Goal: Information Seeking & Learning: Learn about a topic

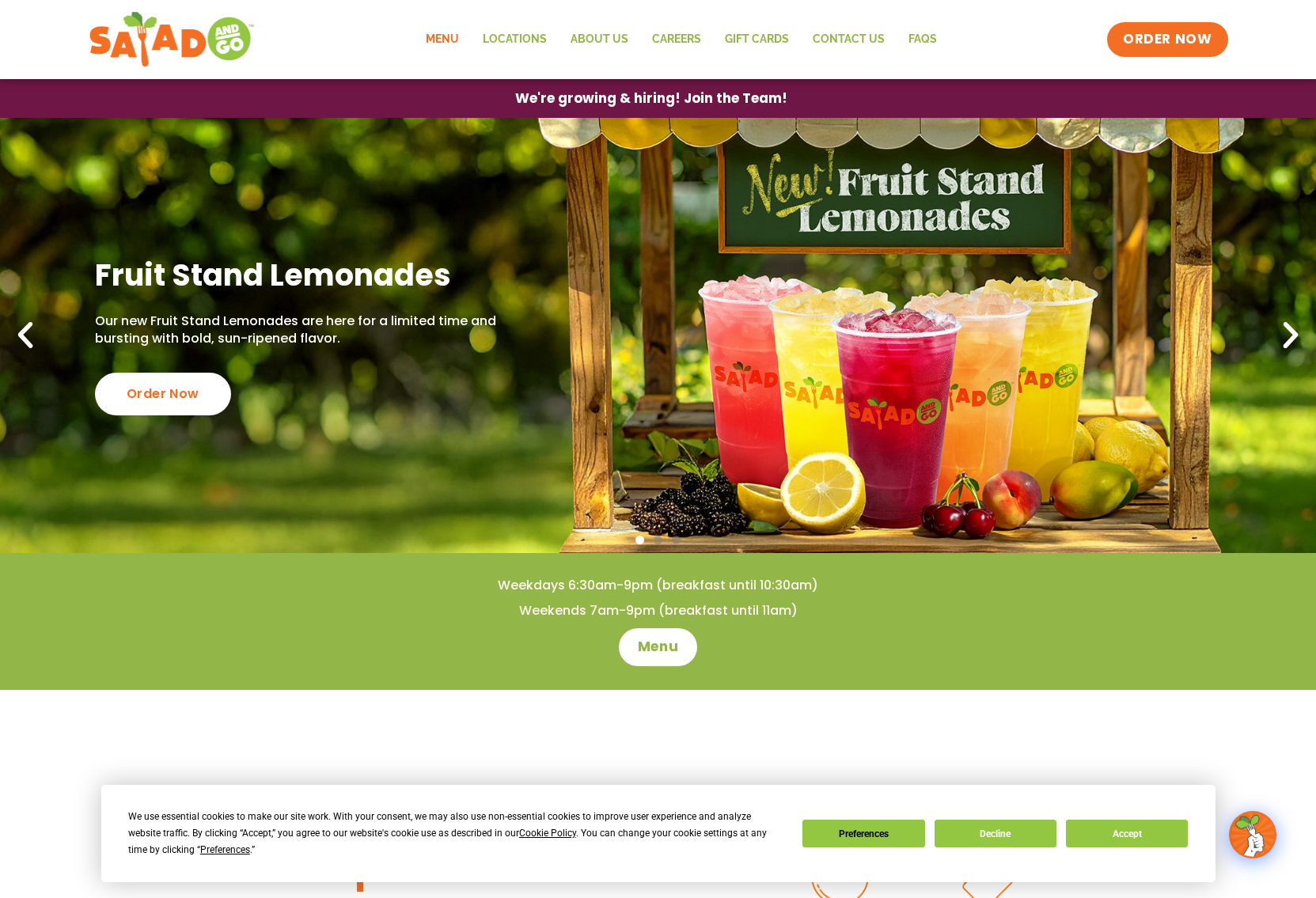
click at [438, 32] on link "Menu" at bounding box center [442, 39] width 57 height 36
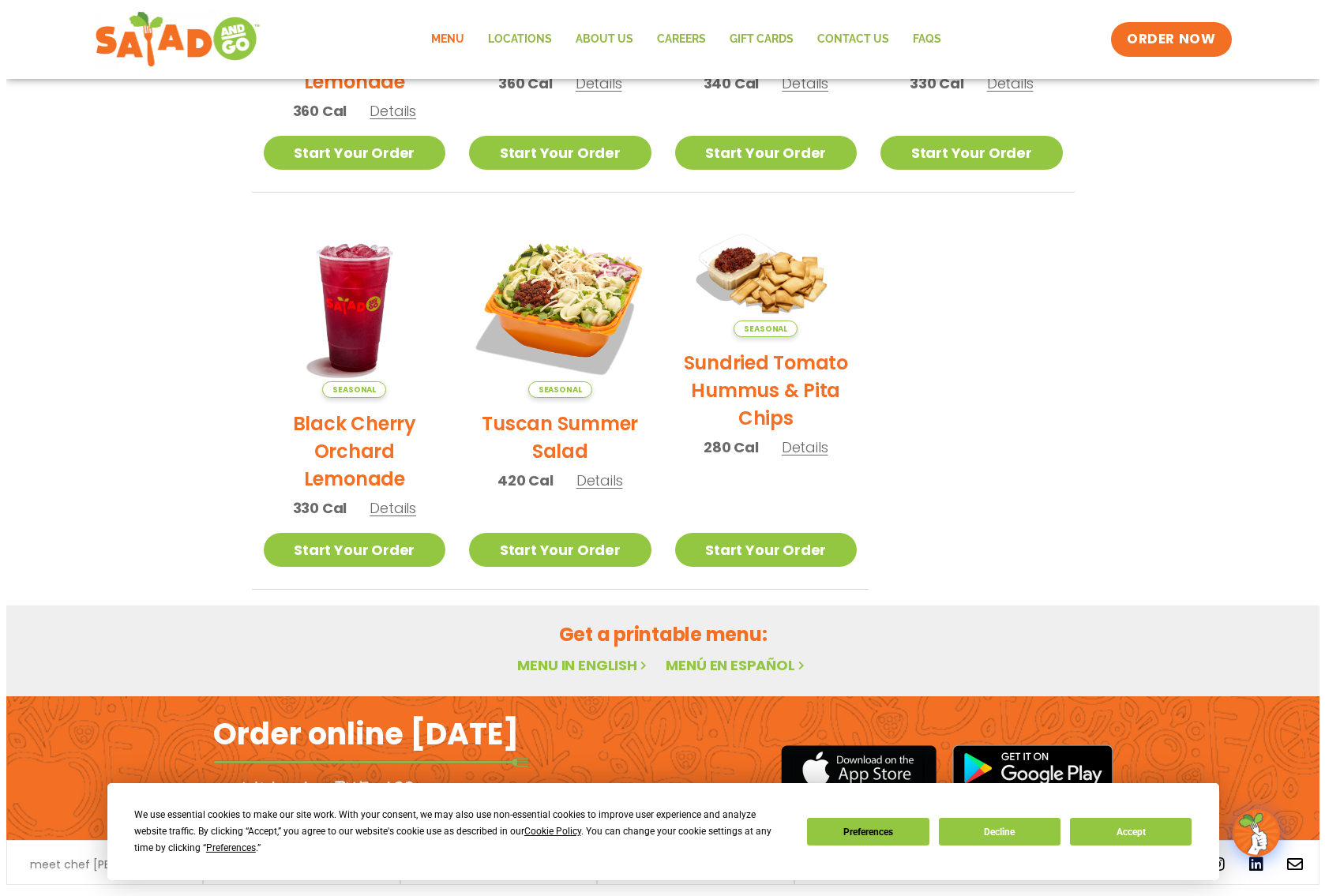
scroll to position [632, 0]
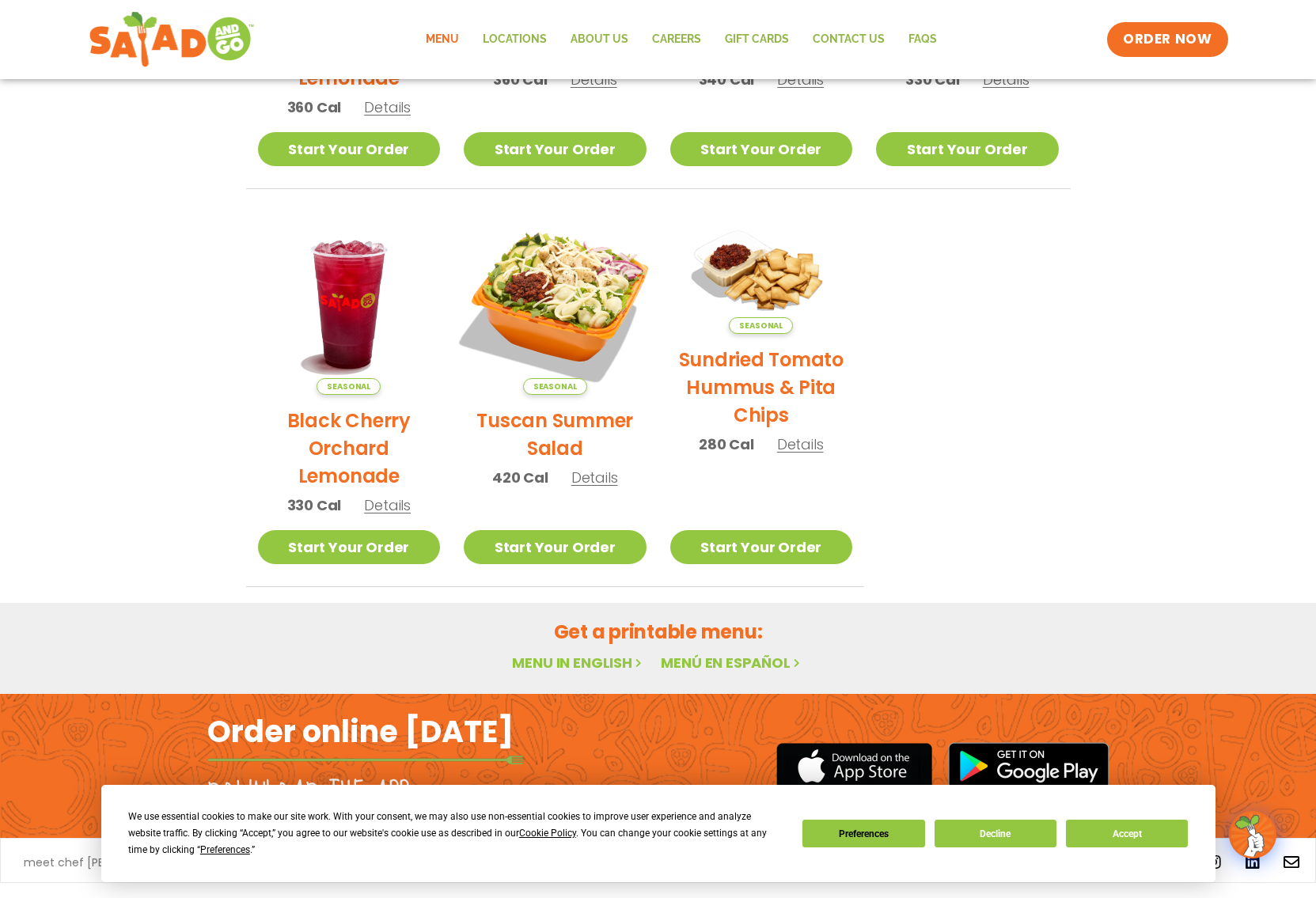
click at [585, 314] on img at bounding box center [556, 303] width 215 height 214
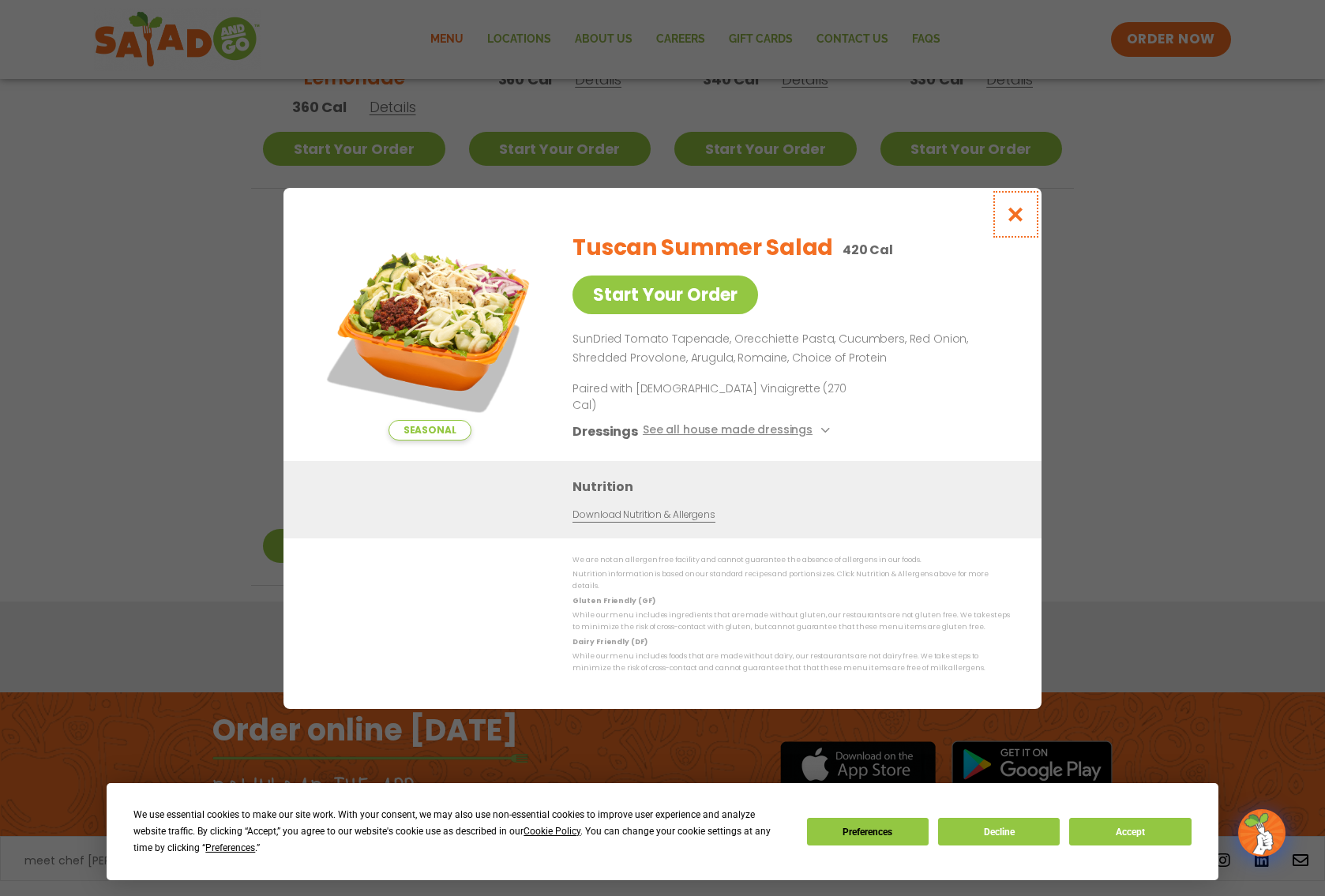
click at [1022, 223] on icon "Close modal" at bounding box center [1016, 214] width 20 height 17
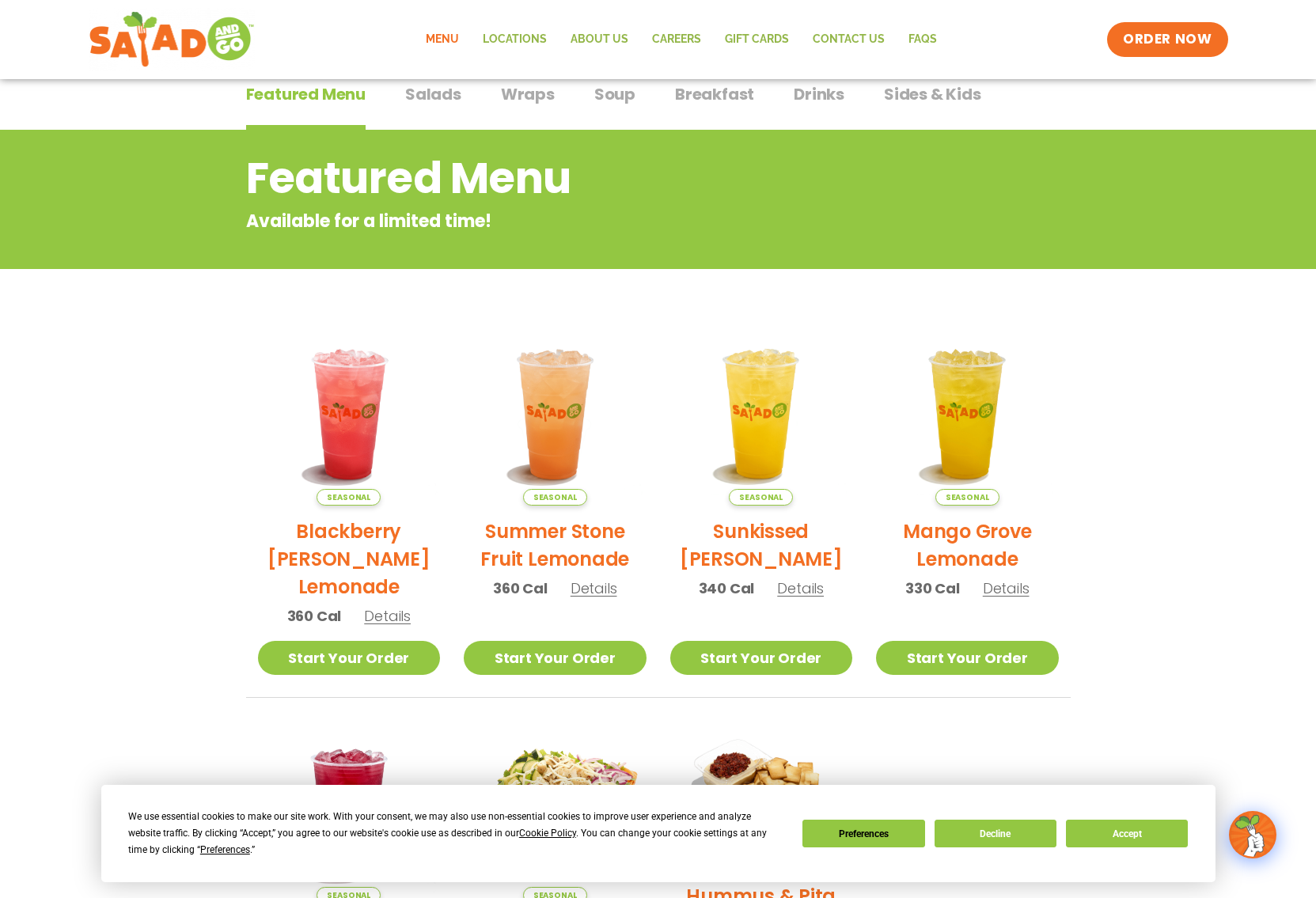
scroll to position [0, 0]
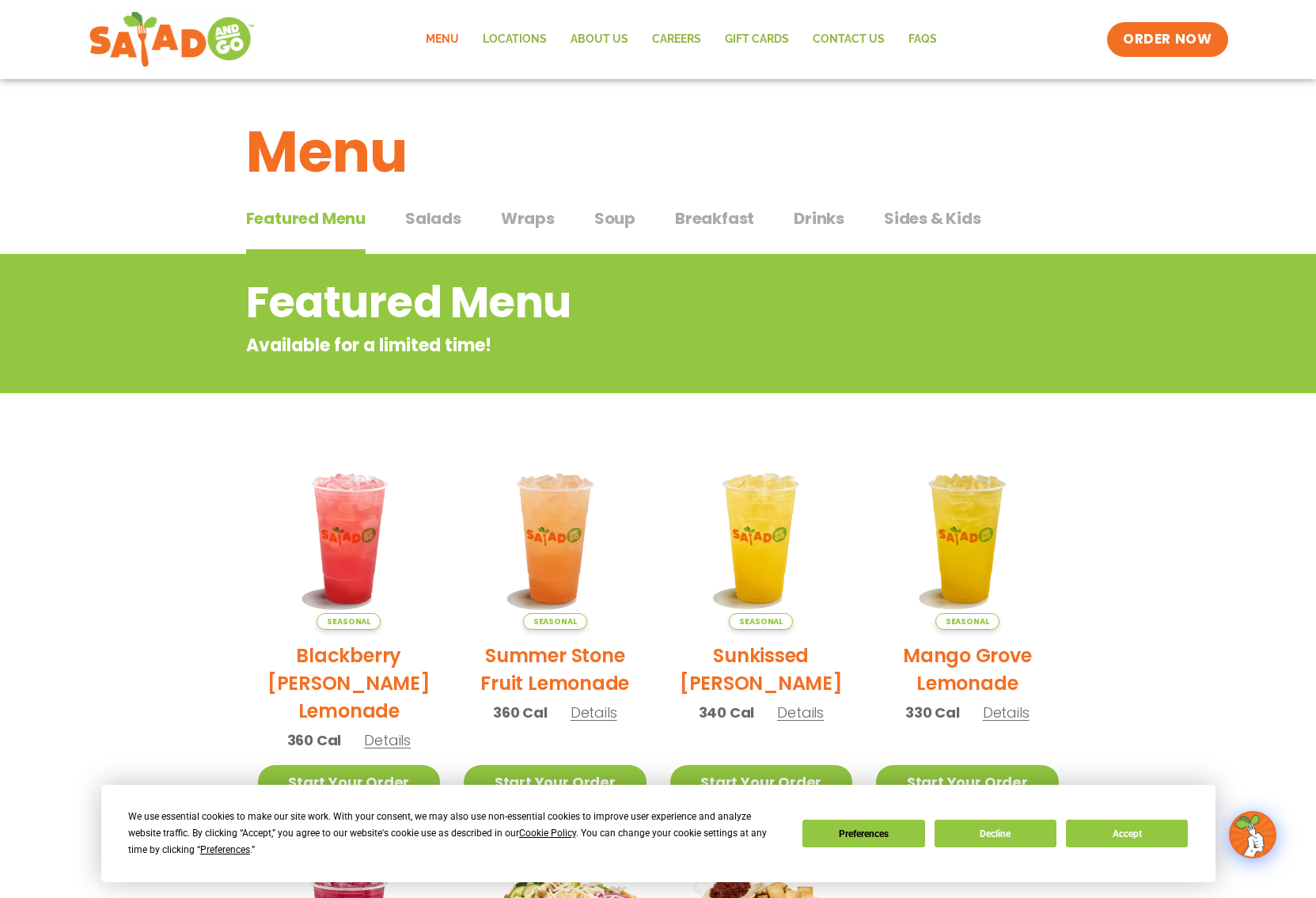
click at [435, 210] on span "Salads" at bounding box center [433, 218] width 56 height 24
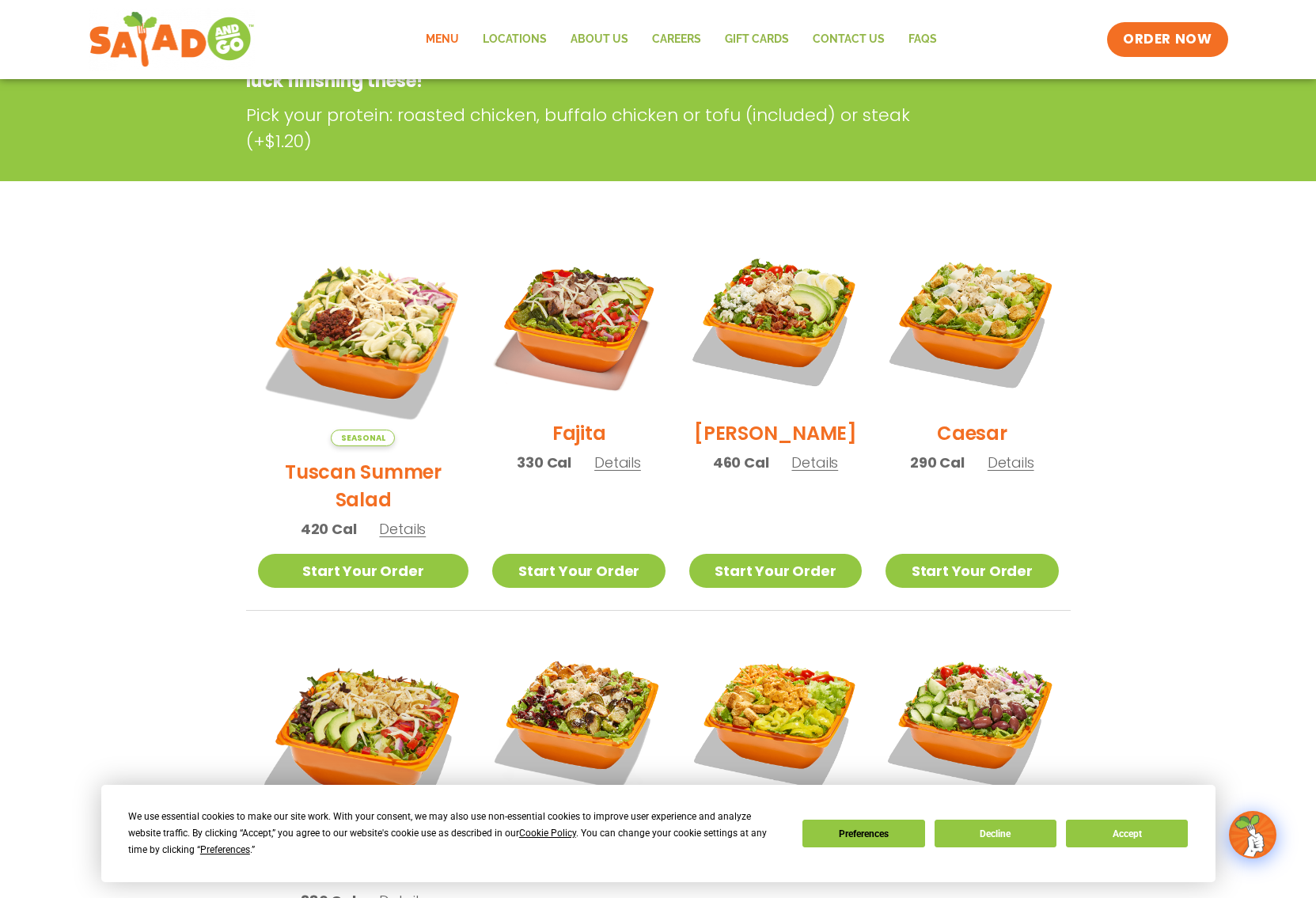
scroll to position [395, 0]
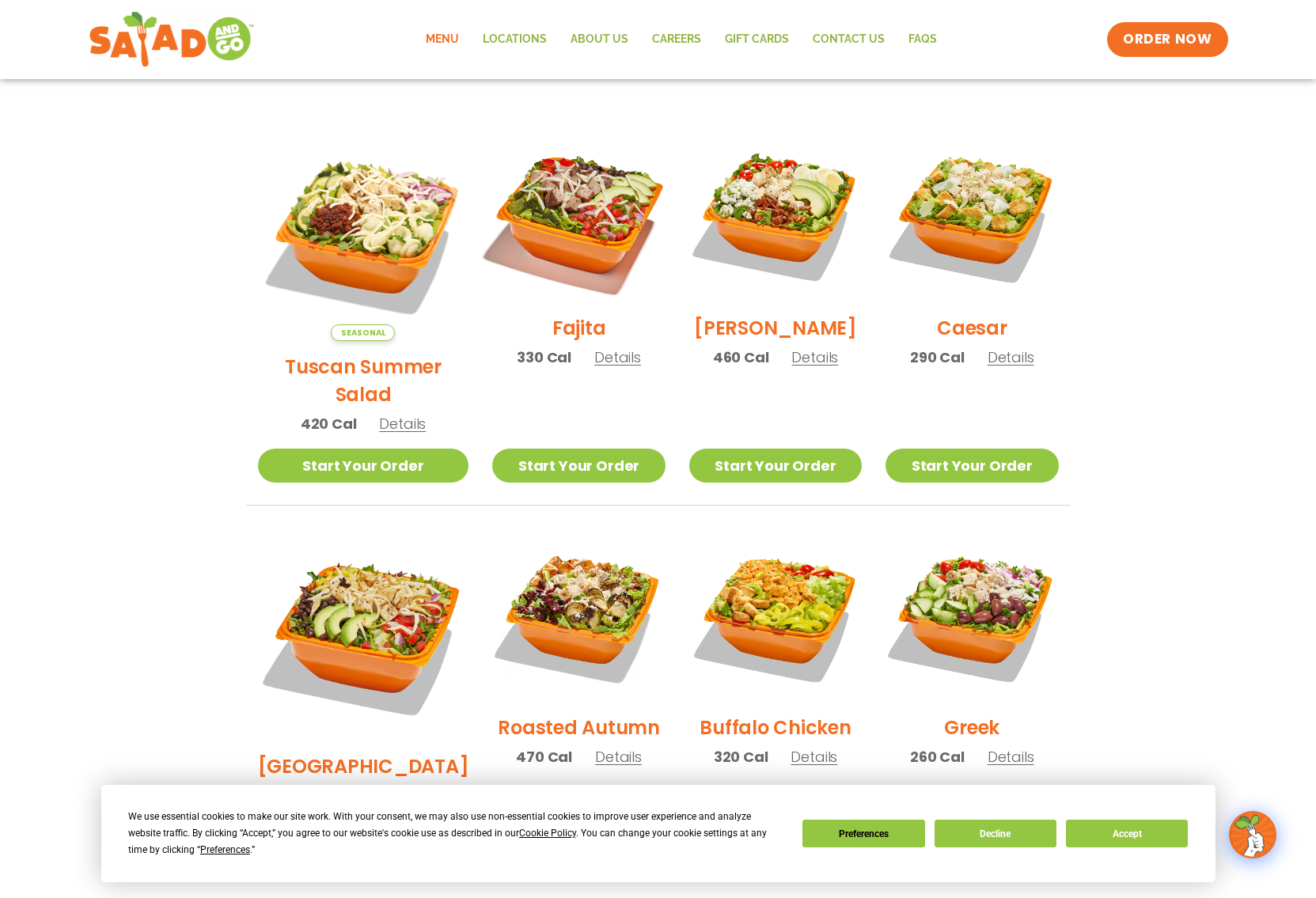
click at [587, 218] on img at bounding box center [578, 215] width 203 height 202
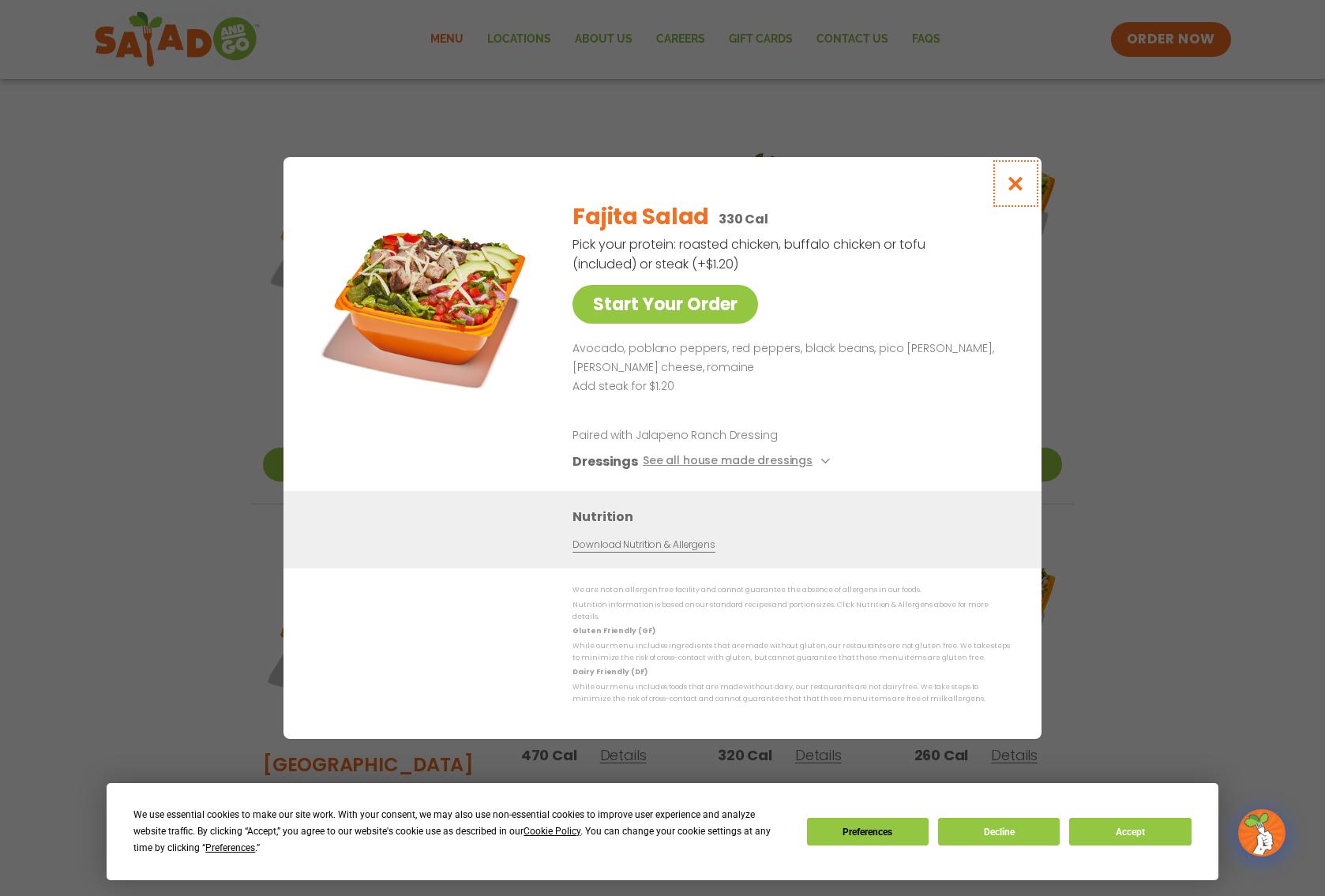
click at [1017, 188] on icon "Close modal" at bounding box center [1016, 184] width 20 height 17
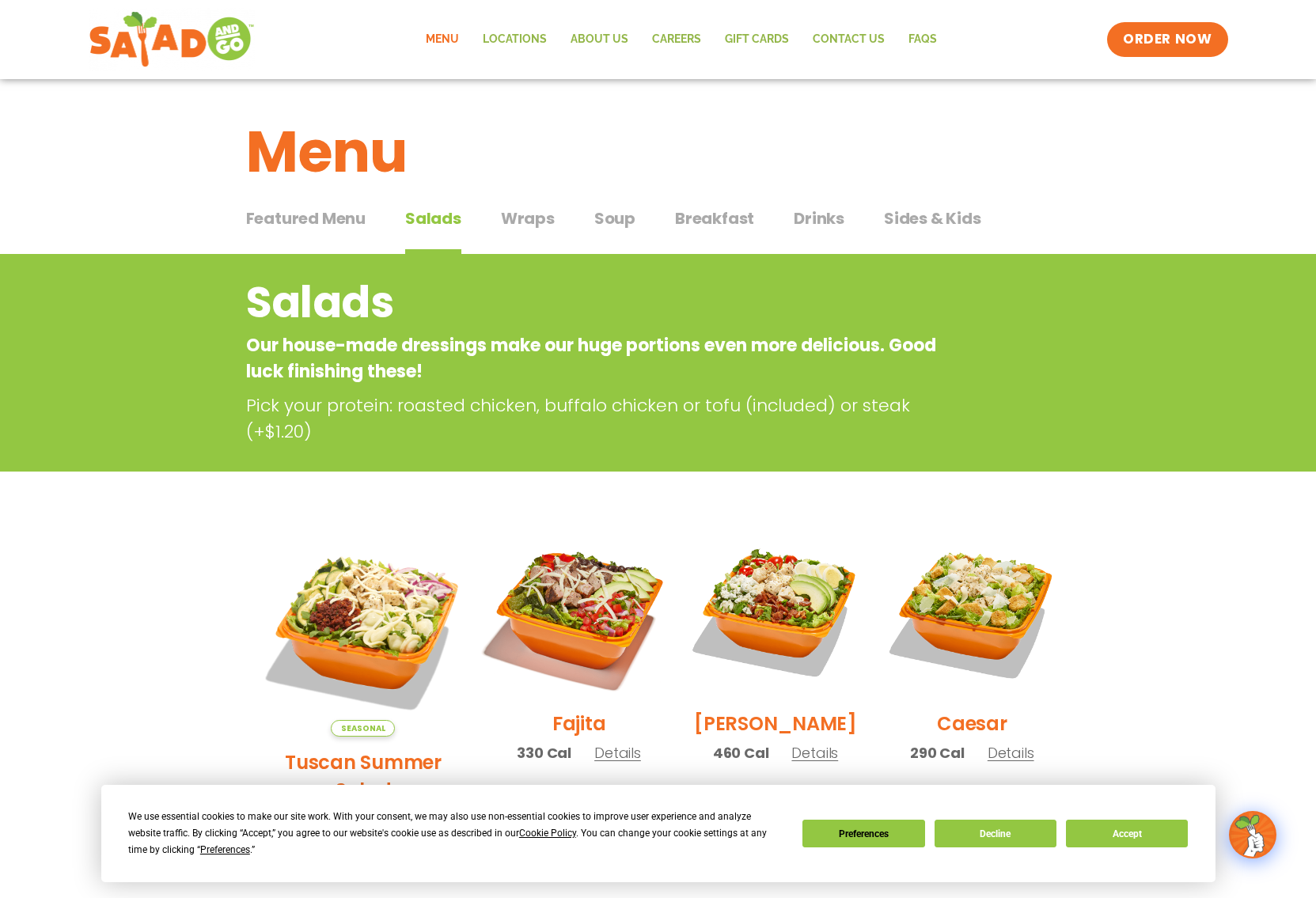
scroll to position [317, 0]
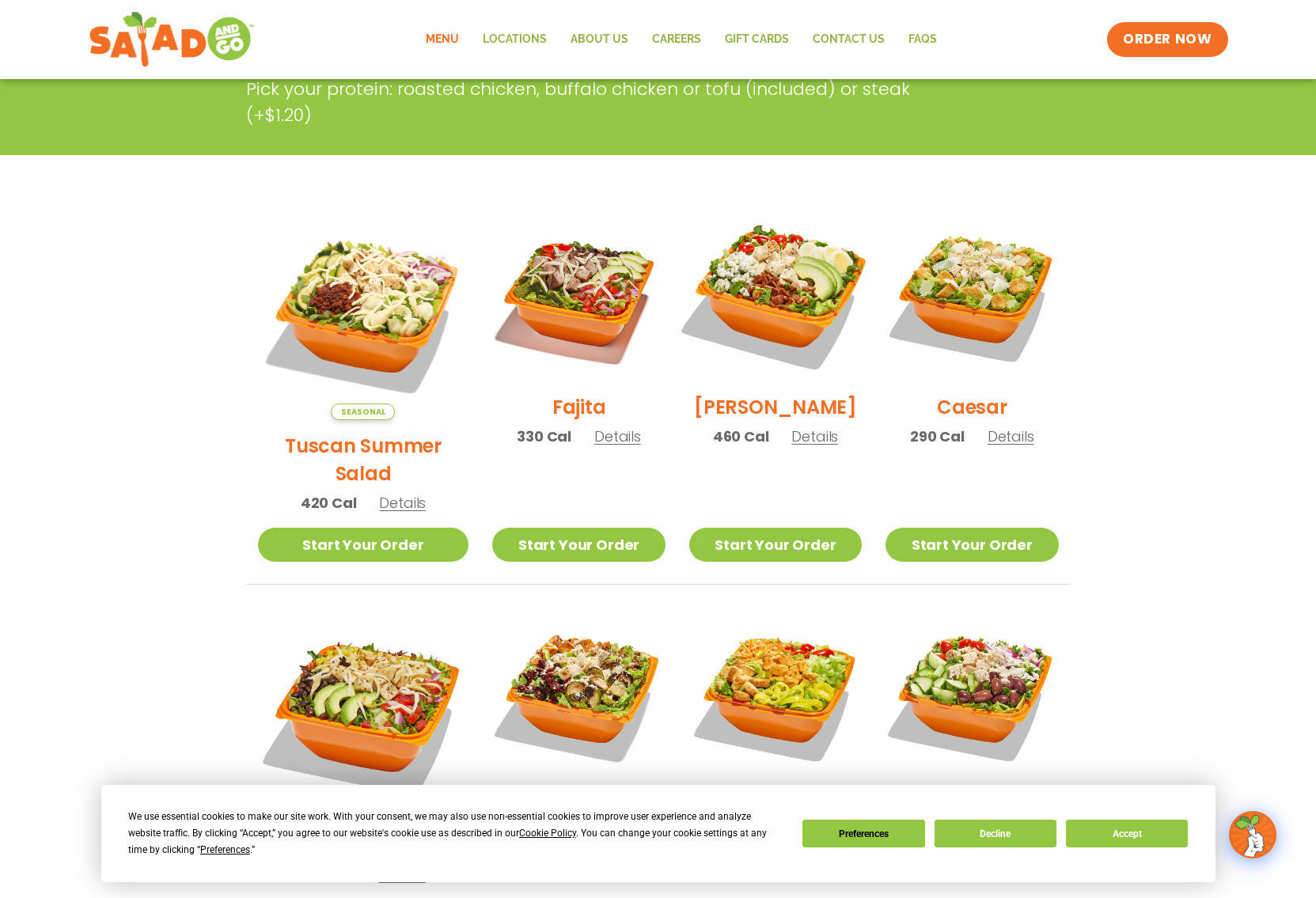
click at [776, 311] on img at bounding box center [776, 295] width 203 height 202
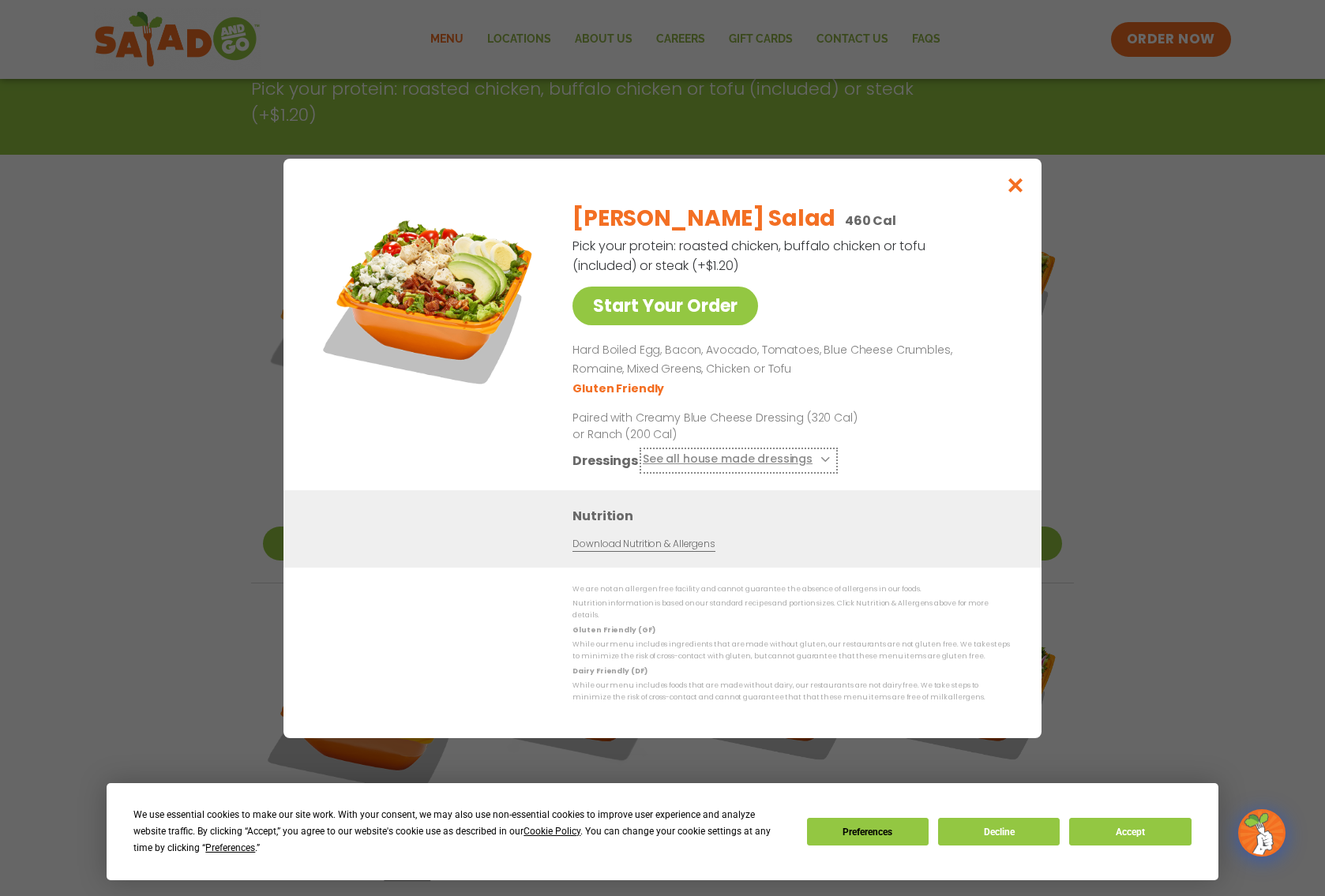
click at [822, 462] on button "See all house made dressings" at bounding box center [739, 460] width 192 height 20
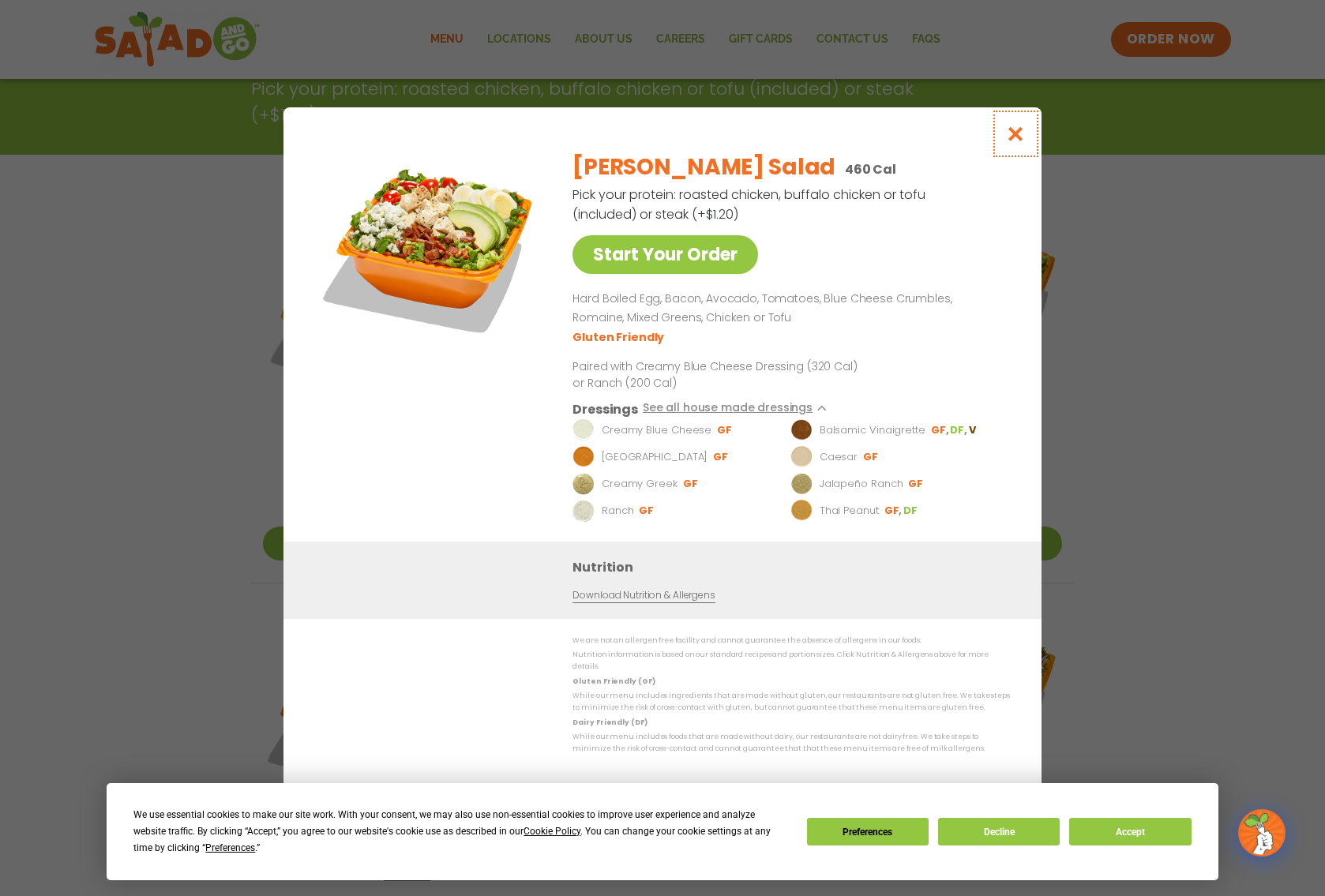
click at [1012, 132] on icon "Close modal" at bounding box center [1016, 133] width 20 height 17
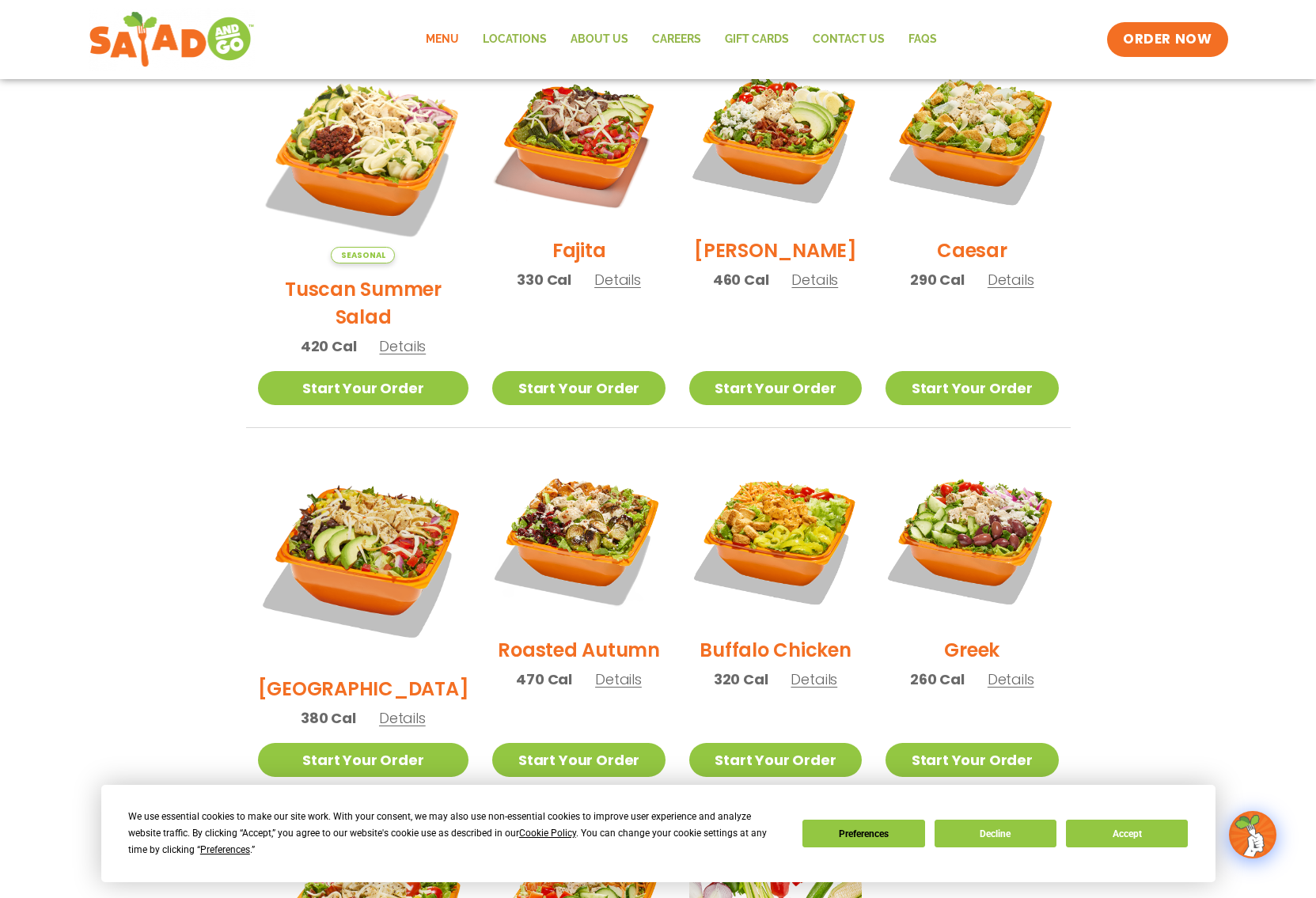
scroll to position [475, 0]
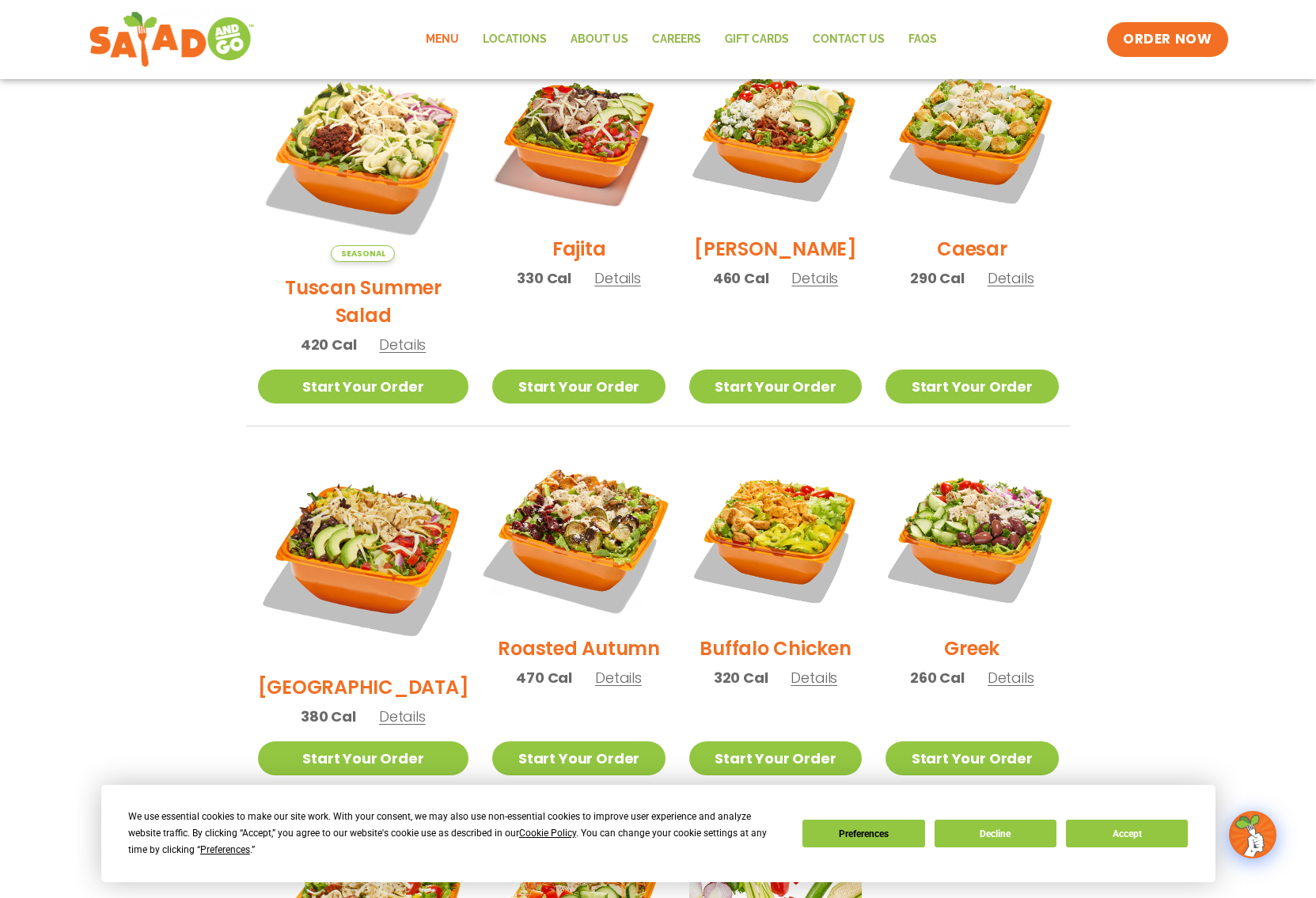
click at [547, 513] on img at bounding box center [578, 536] width 203 height 202
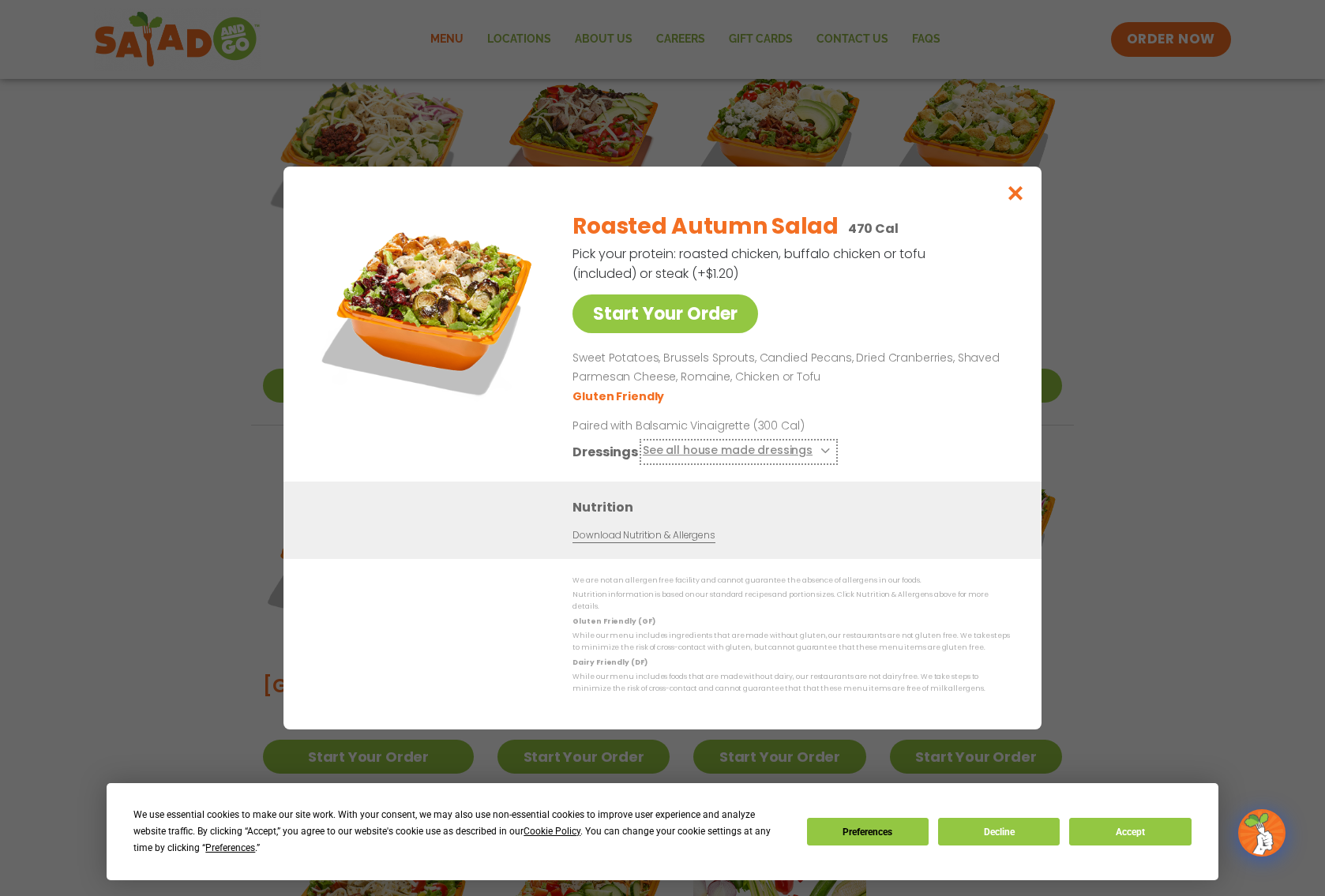
click at [820, 454] on icon at bounding box center [823, 451] width 6 height 6
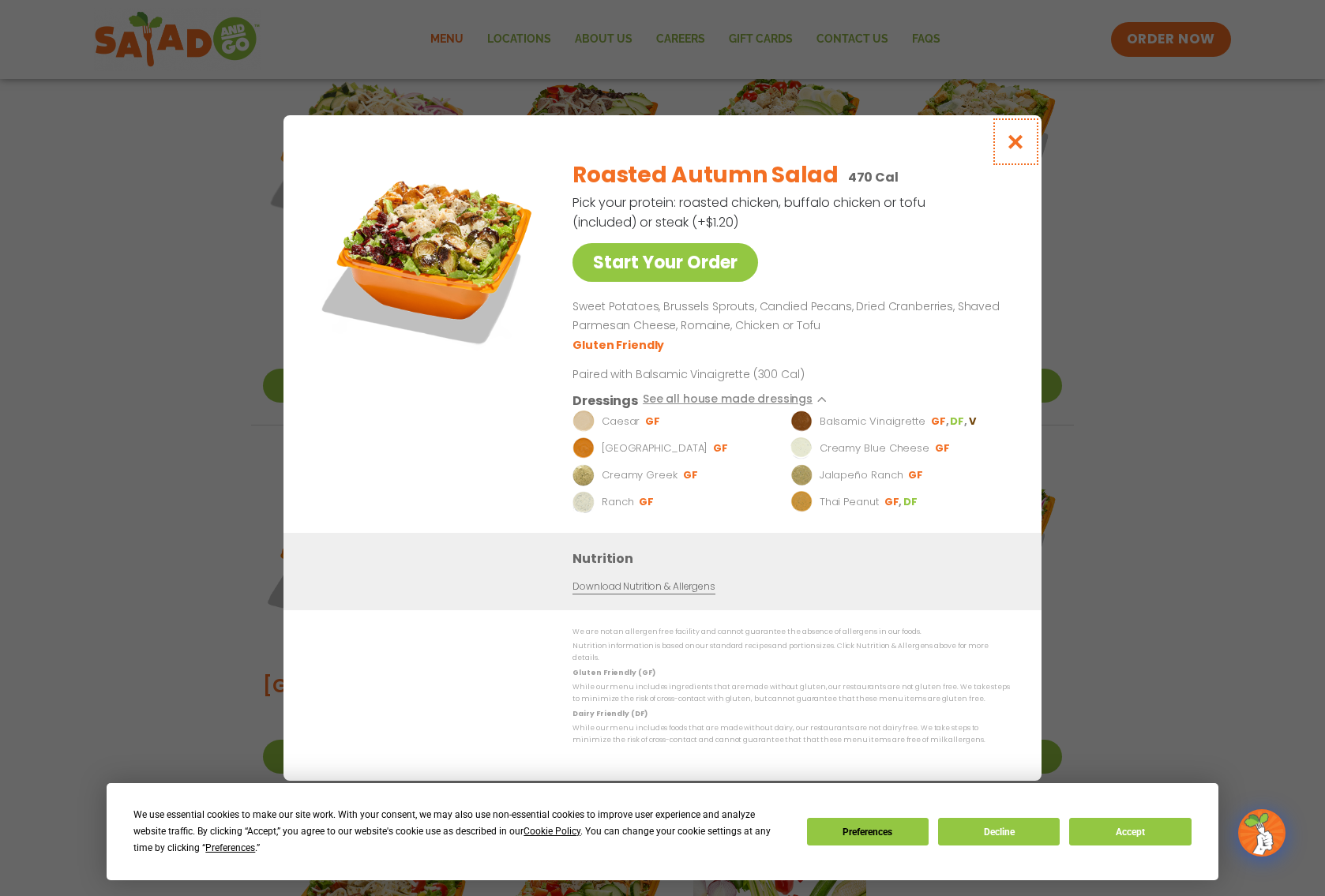
click at [1021, 145] on icon "Close modal" at bounding box center [1016, 141] width 20 height 17
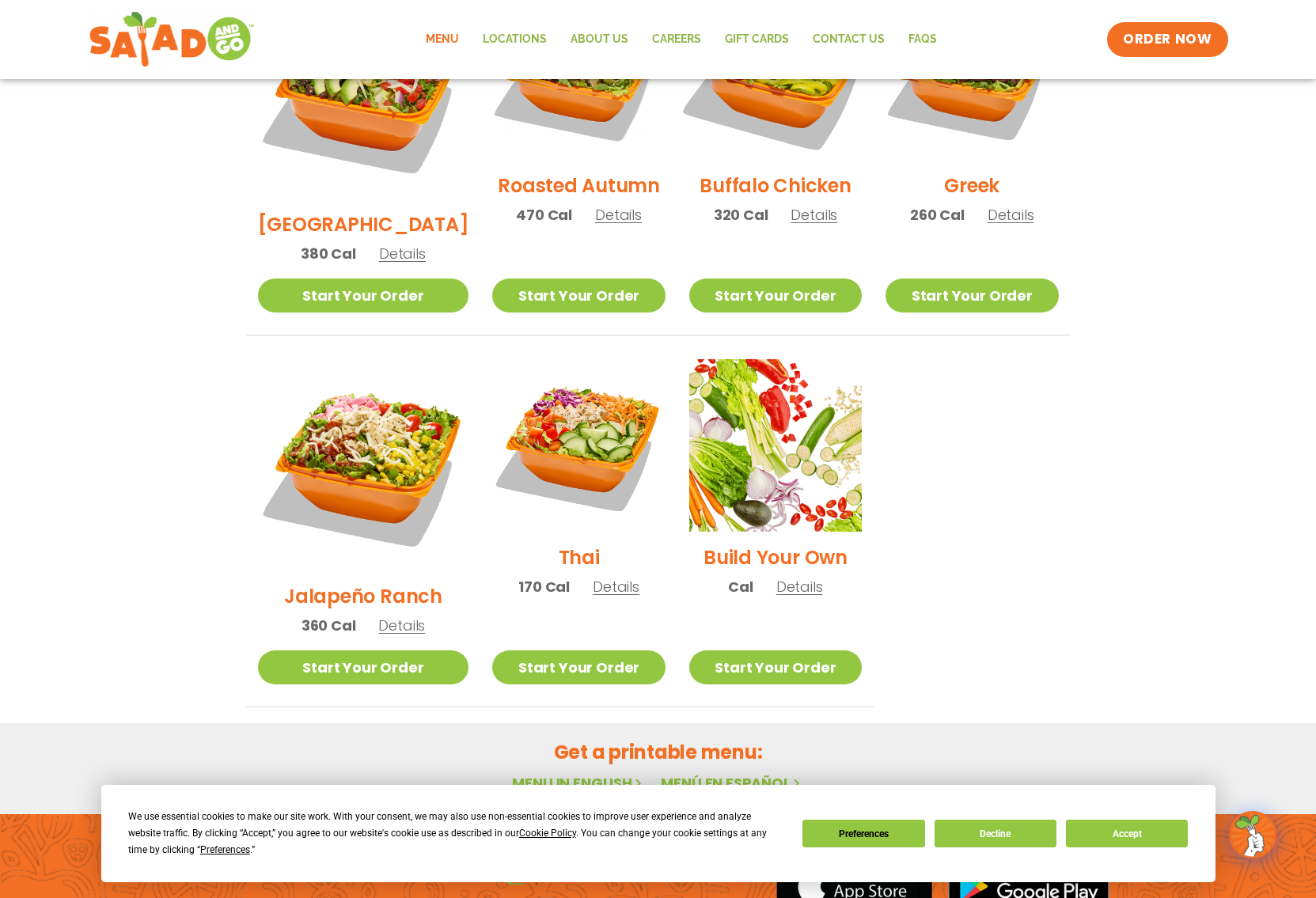
scroll to position [950, 0]
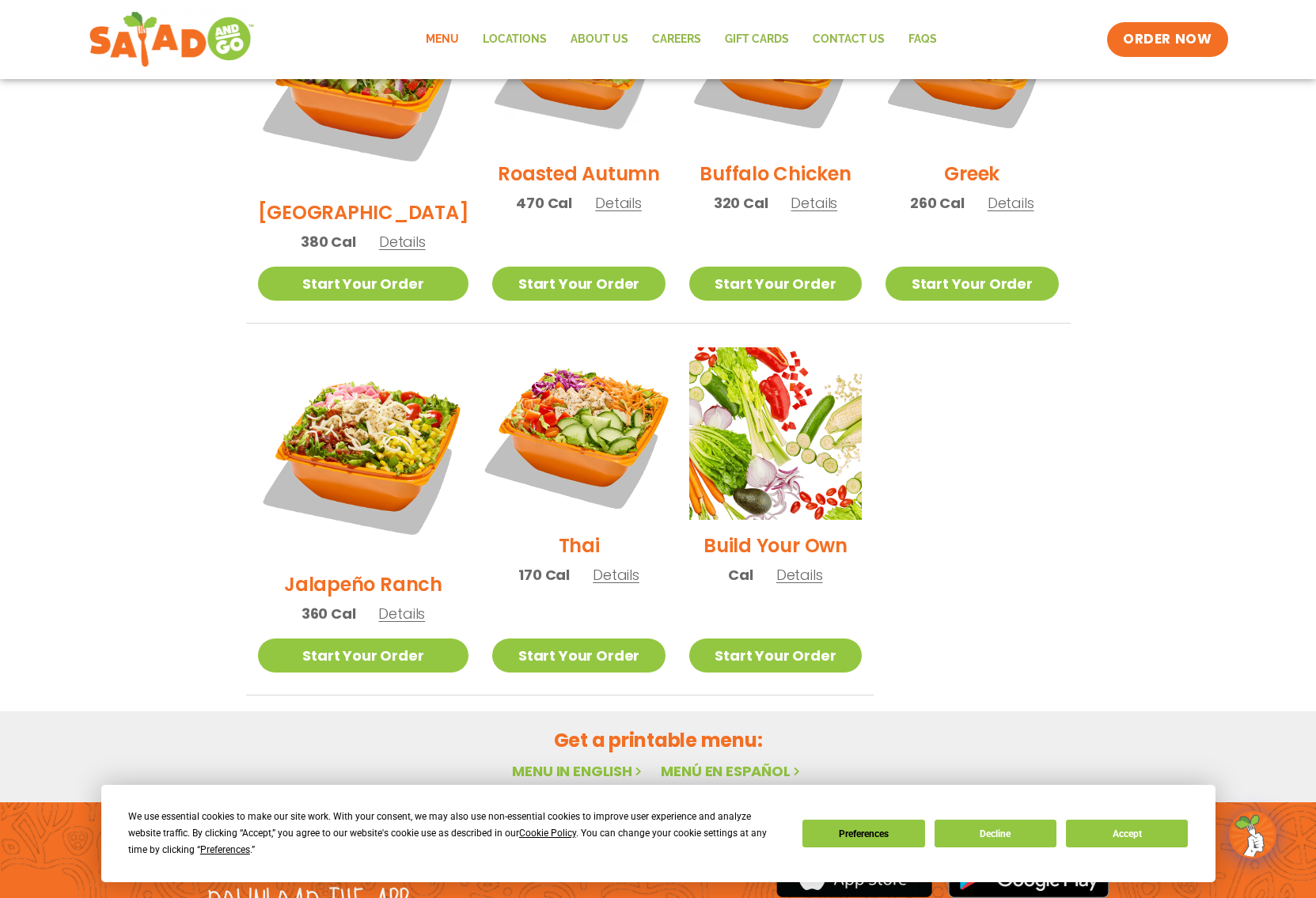
click at [580, 357] on img at bounding box center [578, 433] width 203 height 202
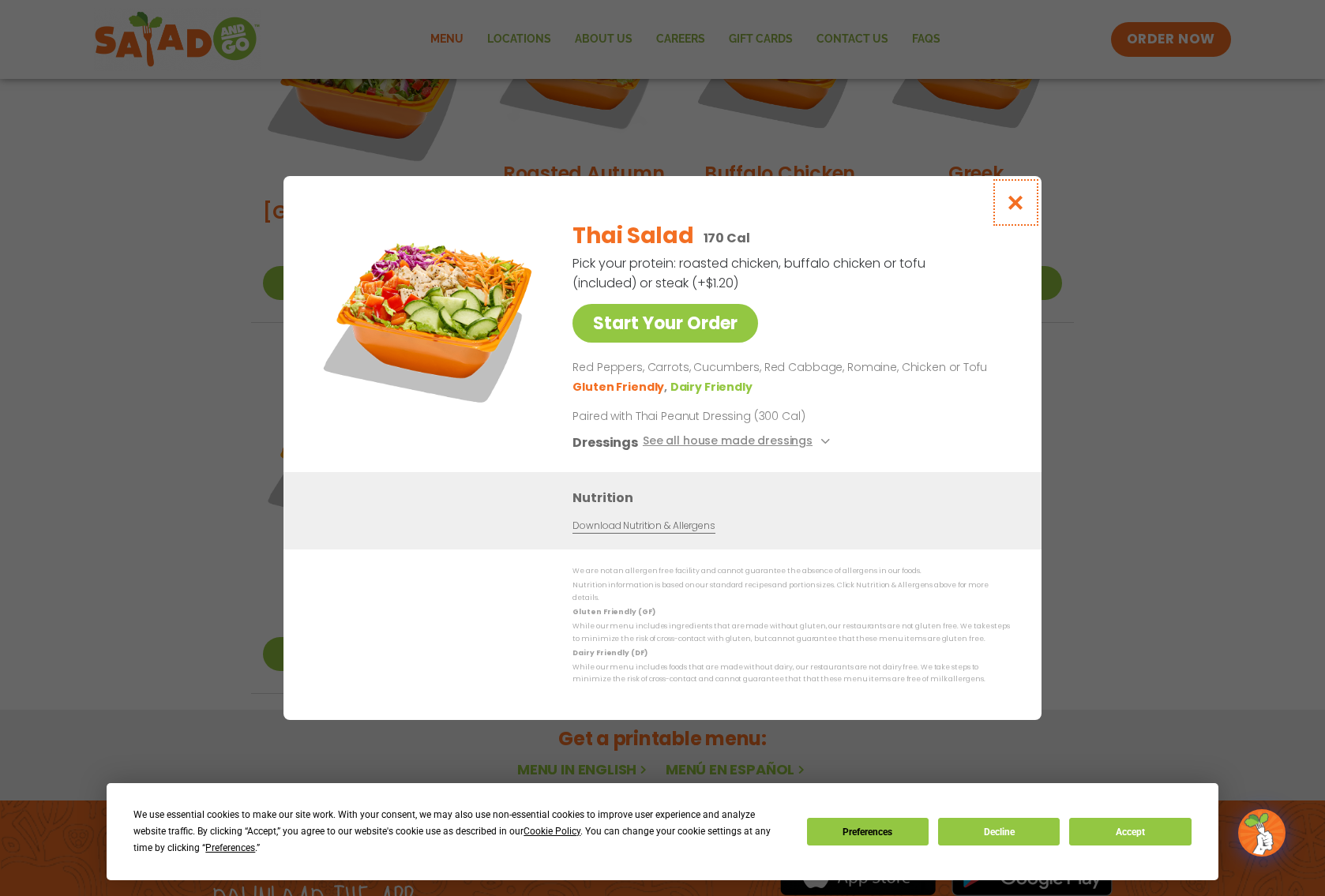
click at [1014, 206] on icon "Close modal" at bounding box center [1016, 202] width 20 height 17
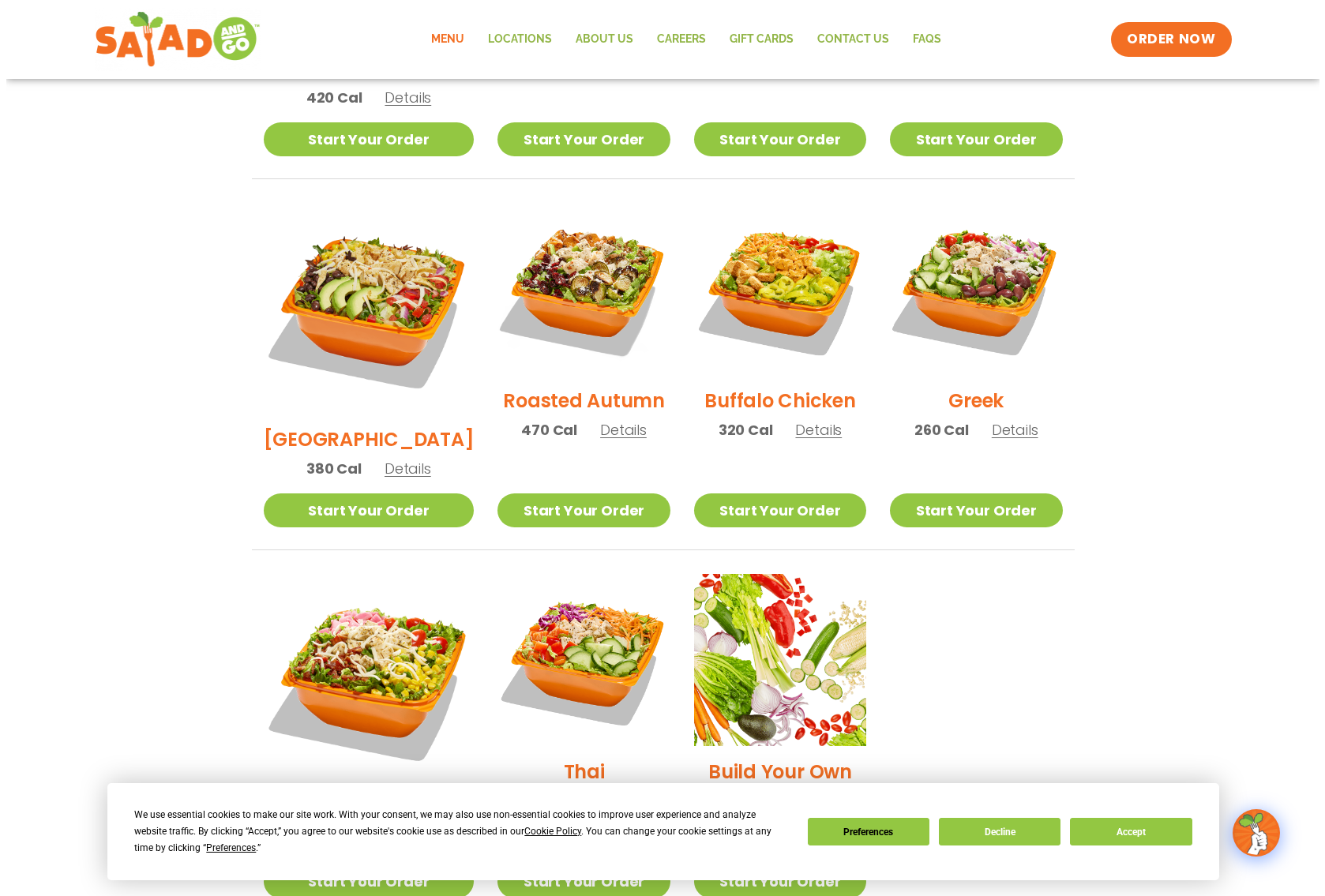
scroll to position [660, 0]
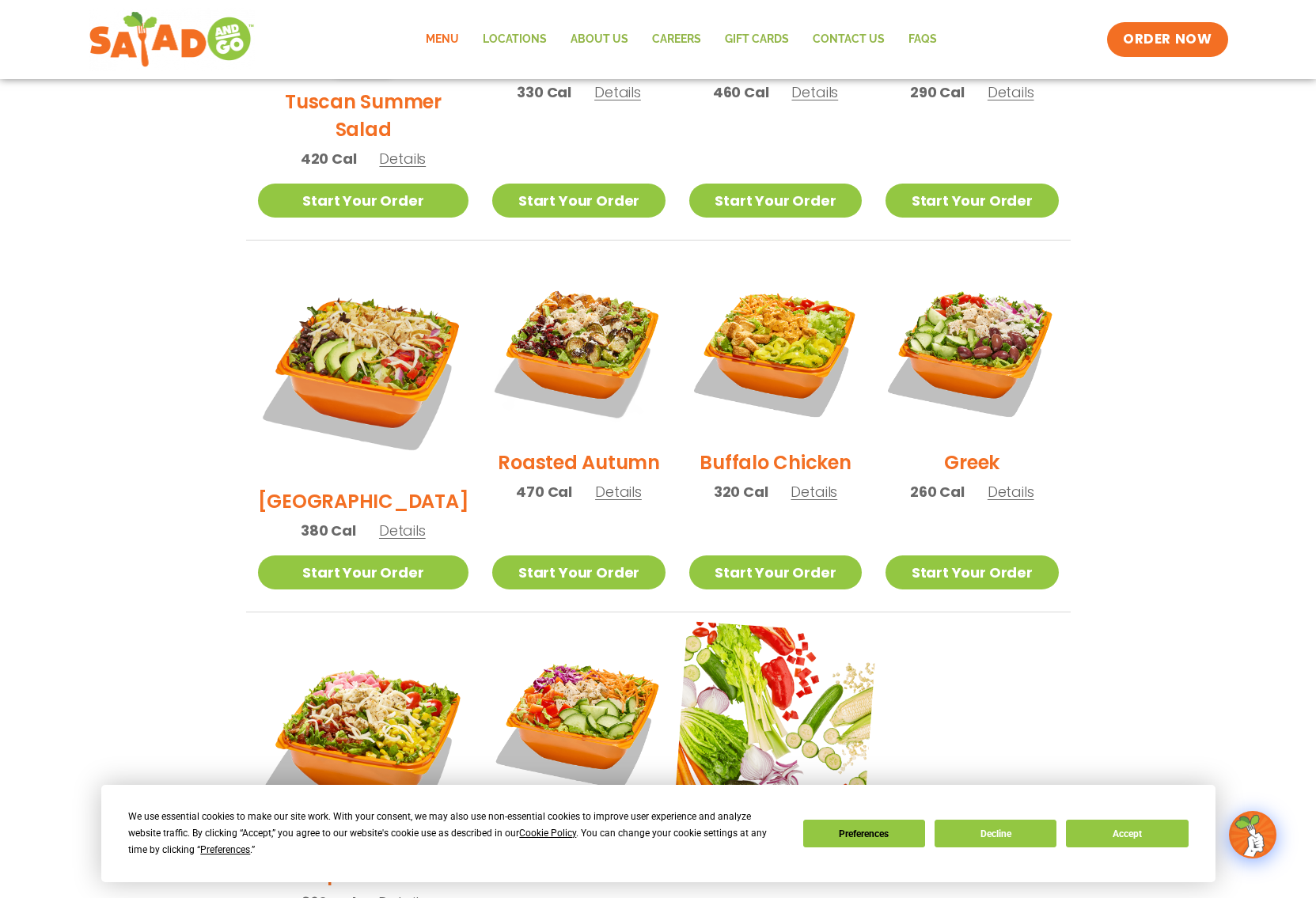
click at [761, 665] on img at bounding box center [776, 722] width 203 height 202
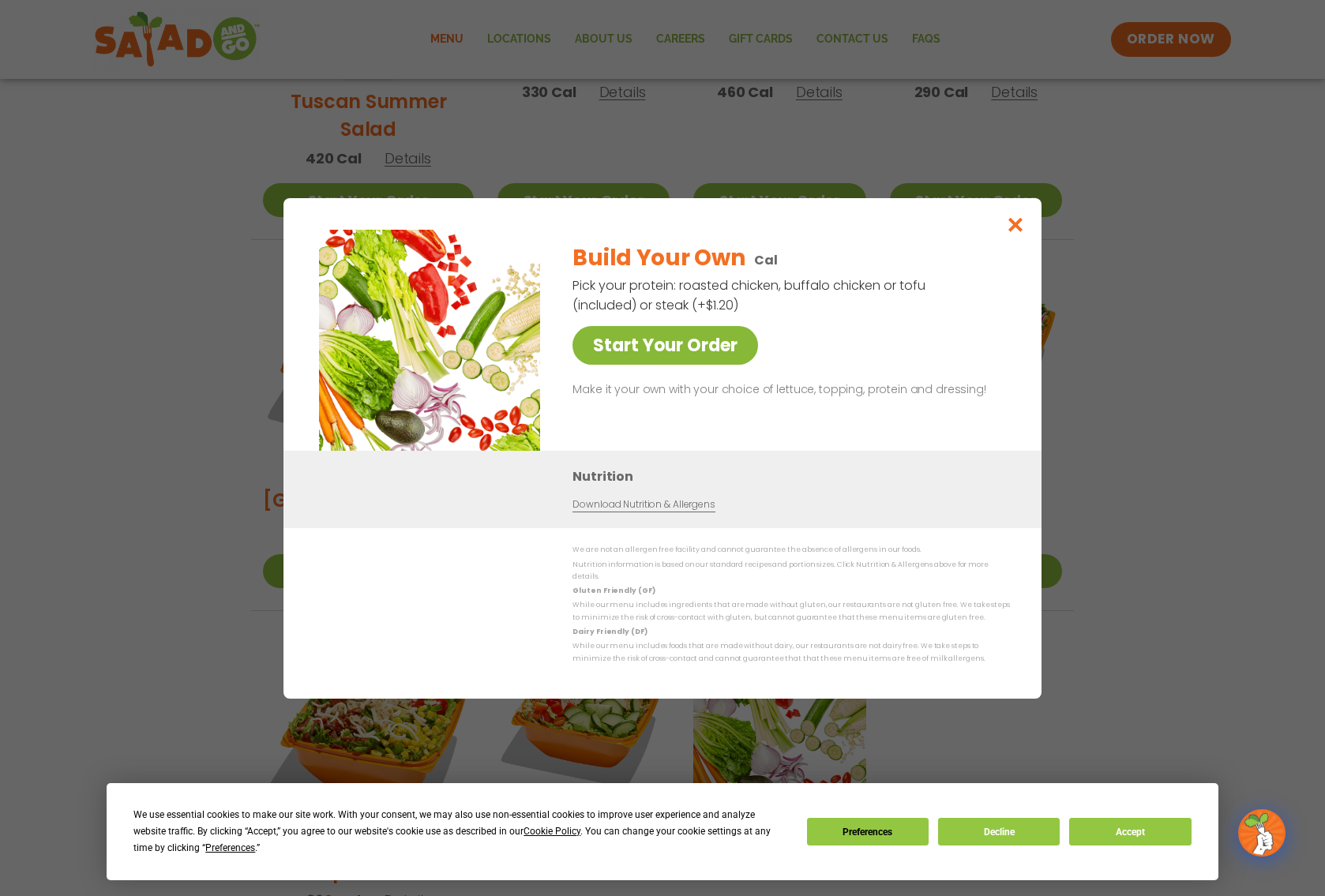
click at [692, 358] on link "Start Your Order" at bounding box center [665, 345] width 185 height 38
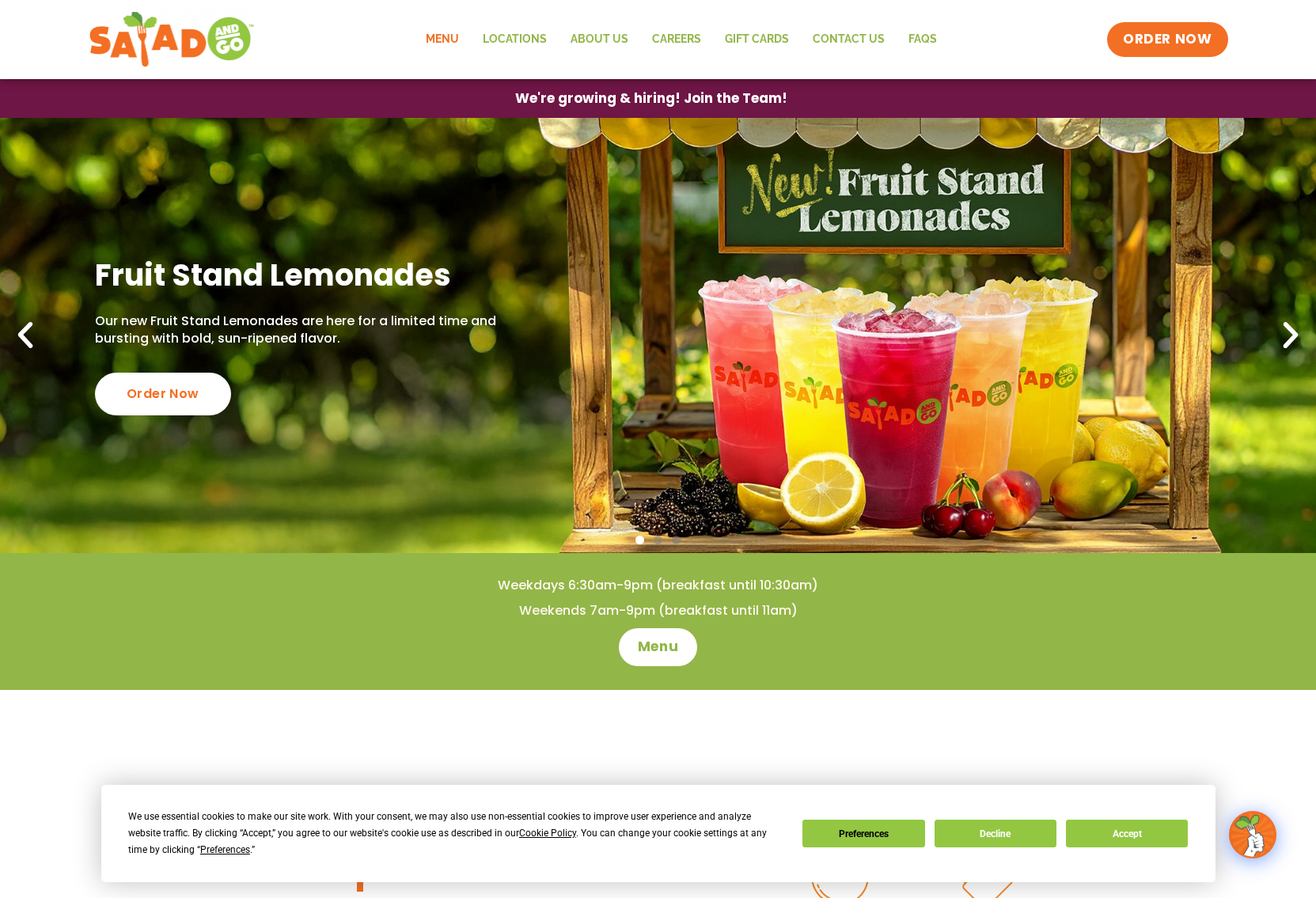
click at [450, 33] on link "Menu" at bounding box center [442, 39] width 57 height 36
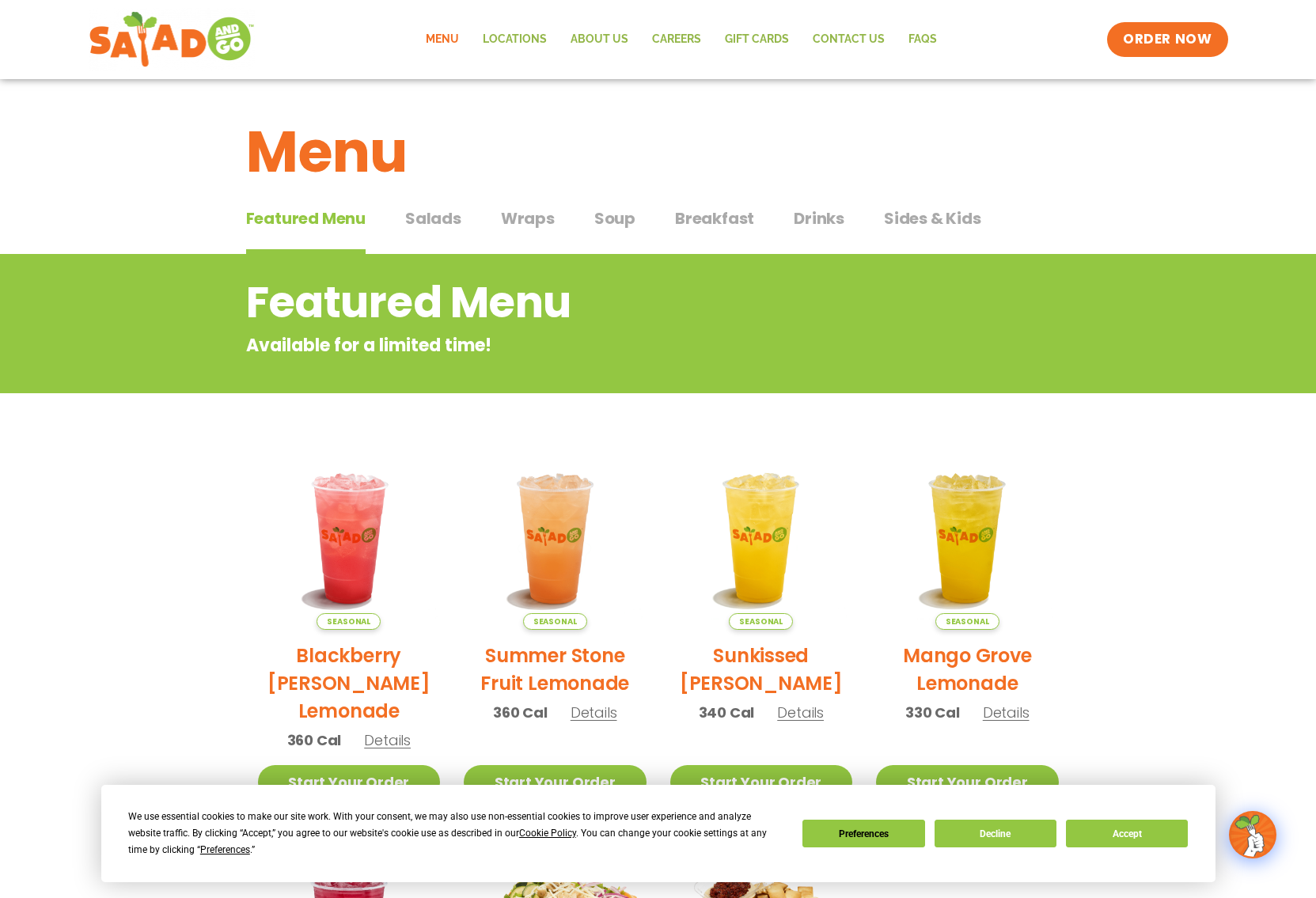
click at [518, 220] on span "Wraps" at bounding box center [528, 218] width 54 height 24
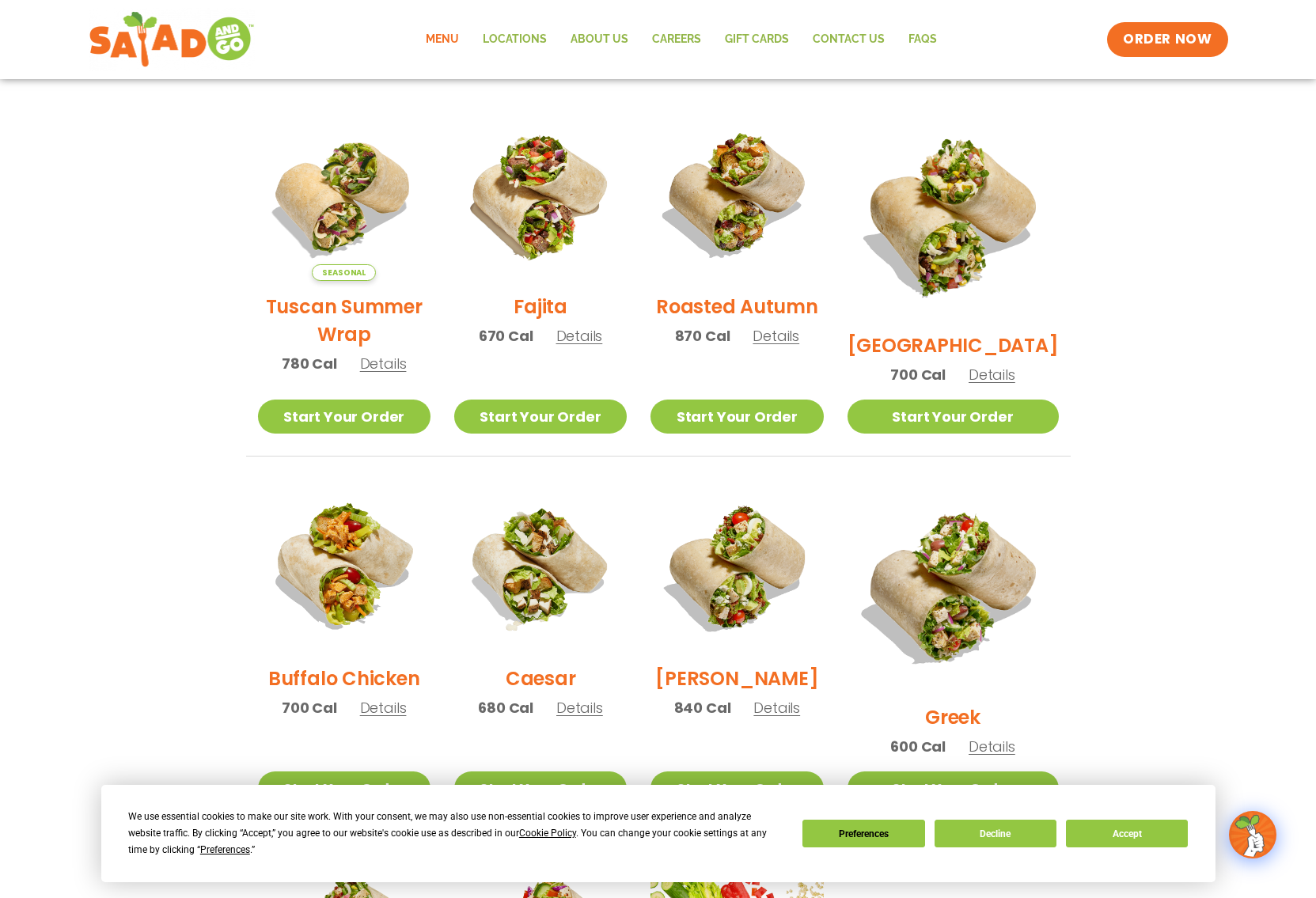
scroll to position [395, 0]
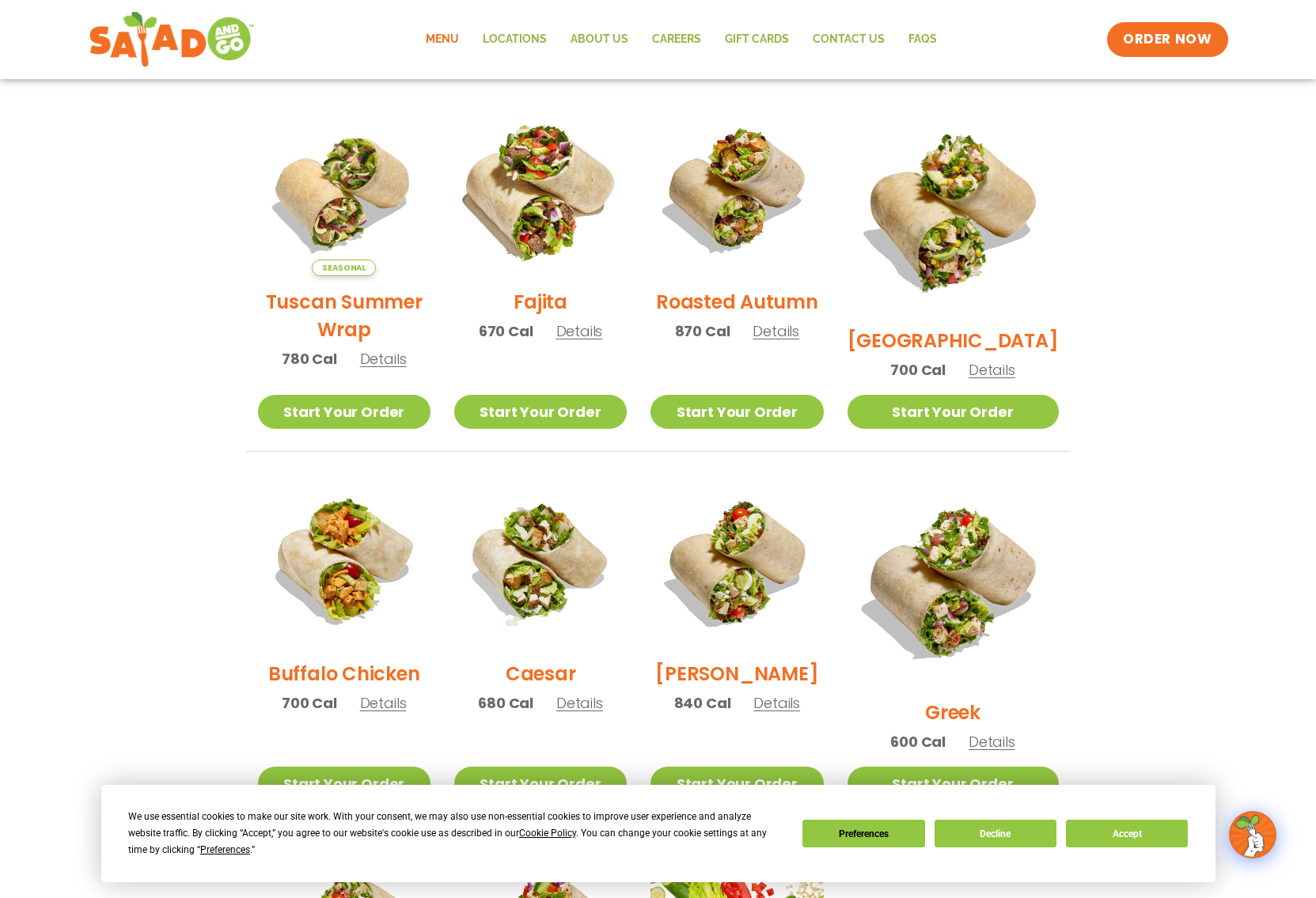
click at [563, 194] on img at bounding box center [540, 190] width 203 height 202
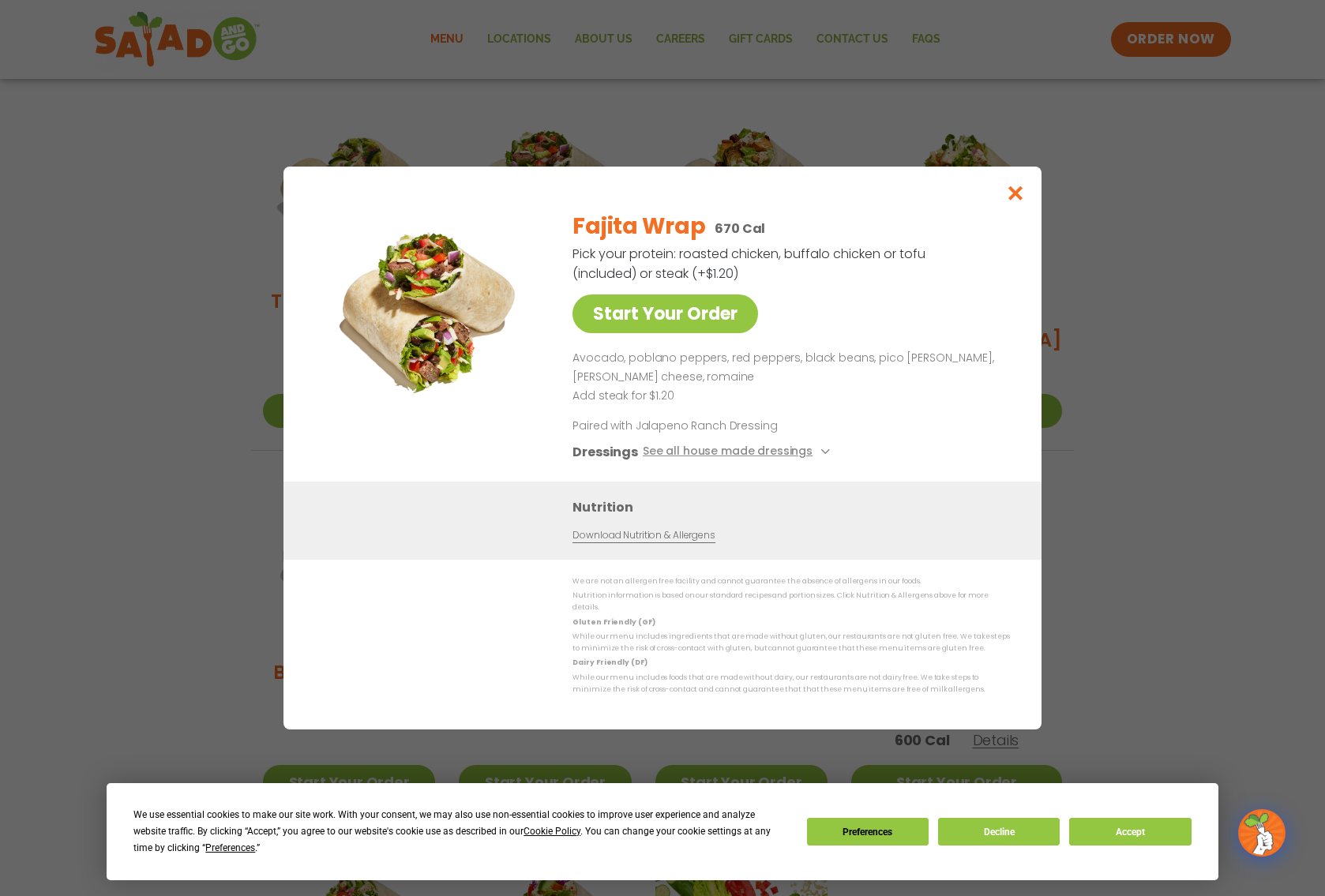
click at [648, 537] on link "Download Nutrition & Allergens" at bounding box center [644, 536] width 142 height 15
click at [1012, 193] on icon "Close modal" at bounding box center [1016, 192] width 20 height 17
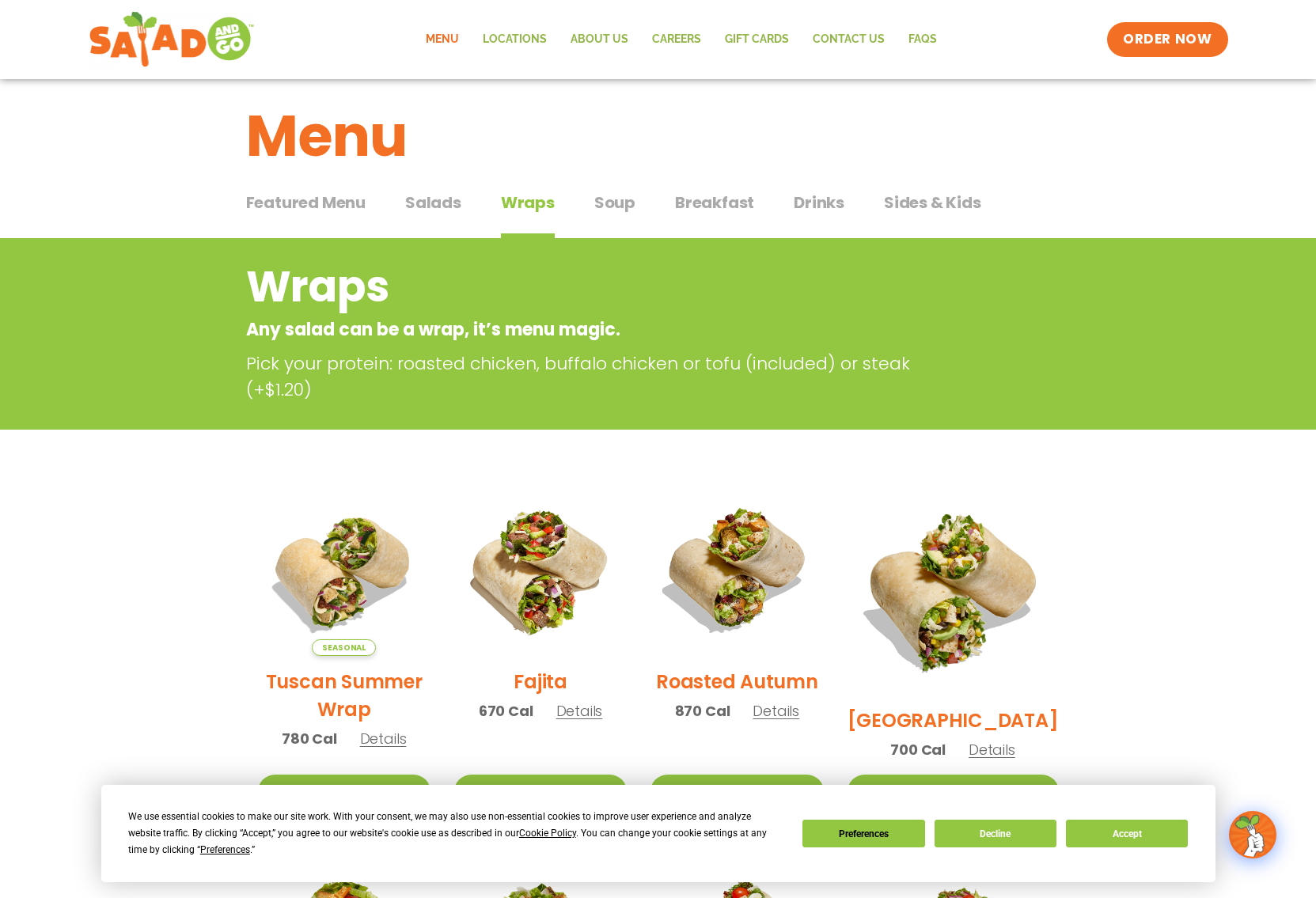
scroll to position [0, 0]
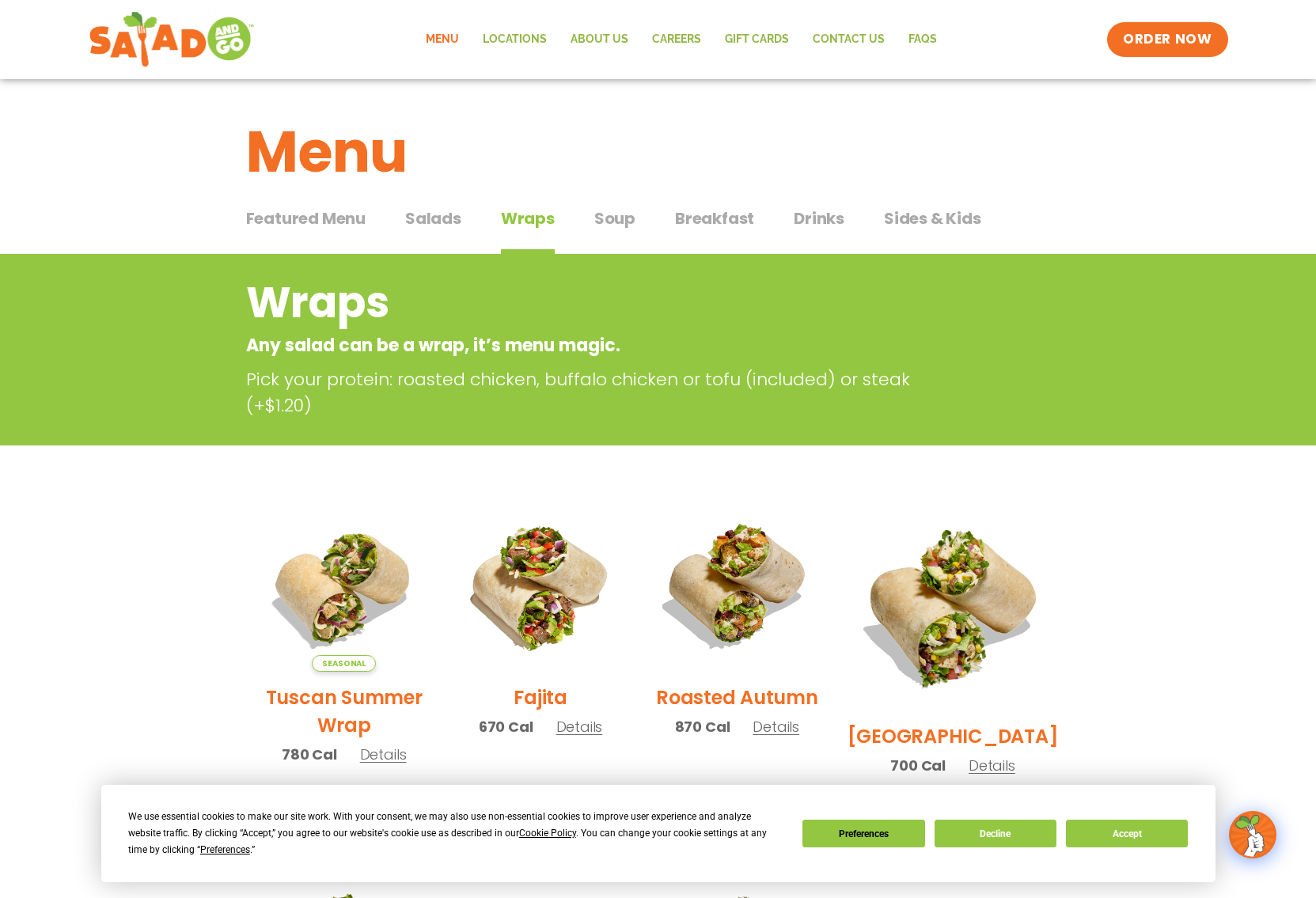
click at [616, 222] on span "Soup" at bounding box center [615, 218] width 41 height 24
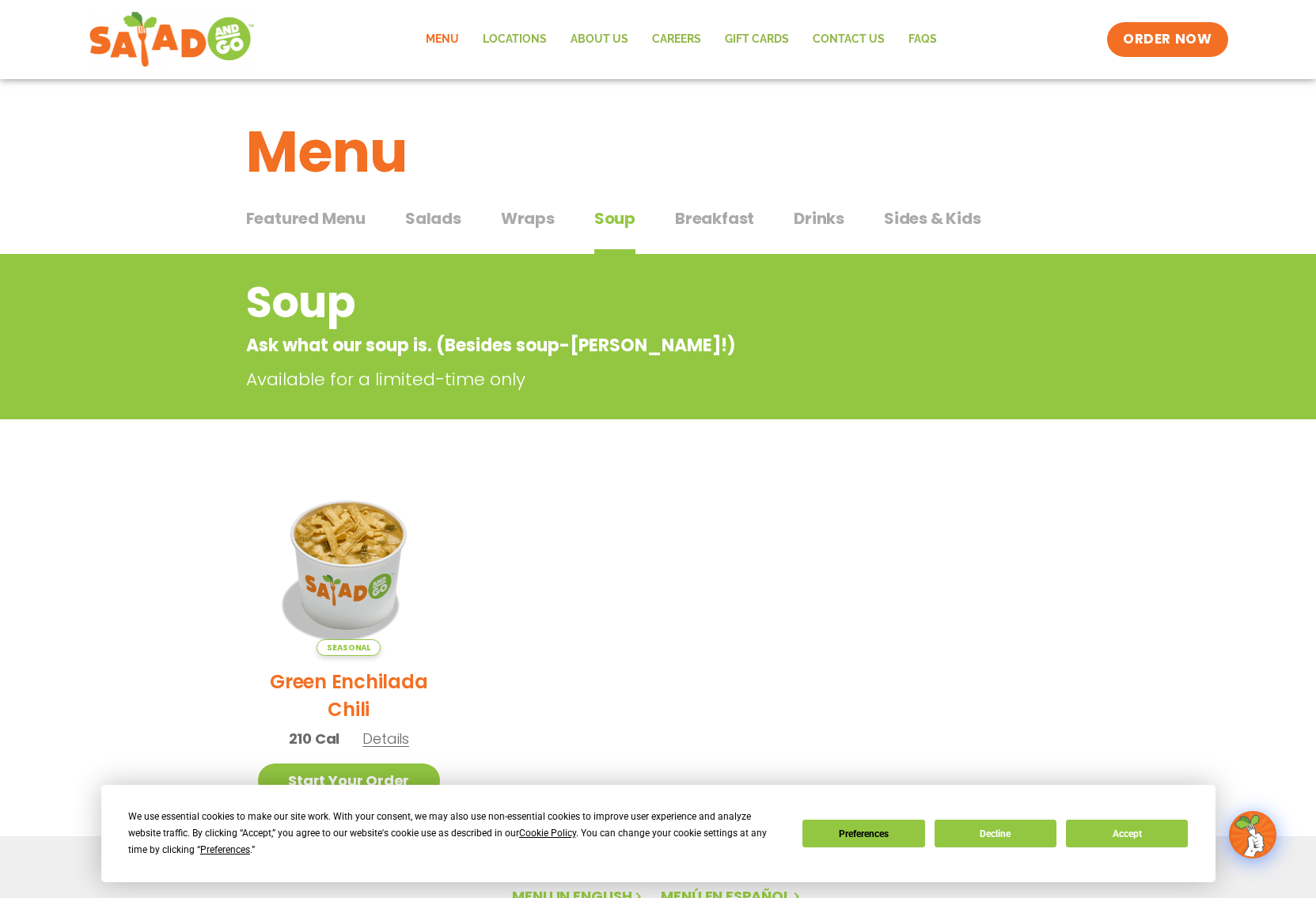
click at [712, 214] on span "Breakfast" at bounding box center [715, 218] width 79 height 24
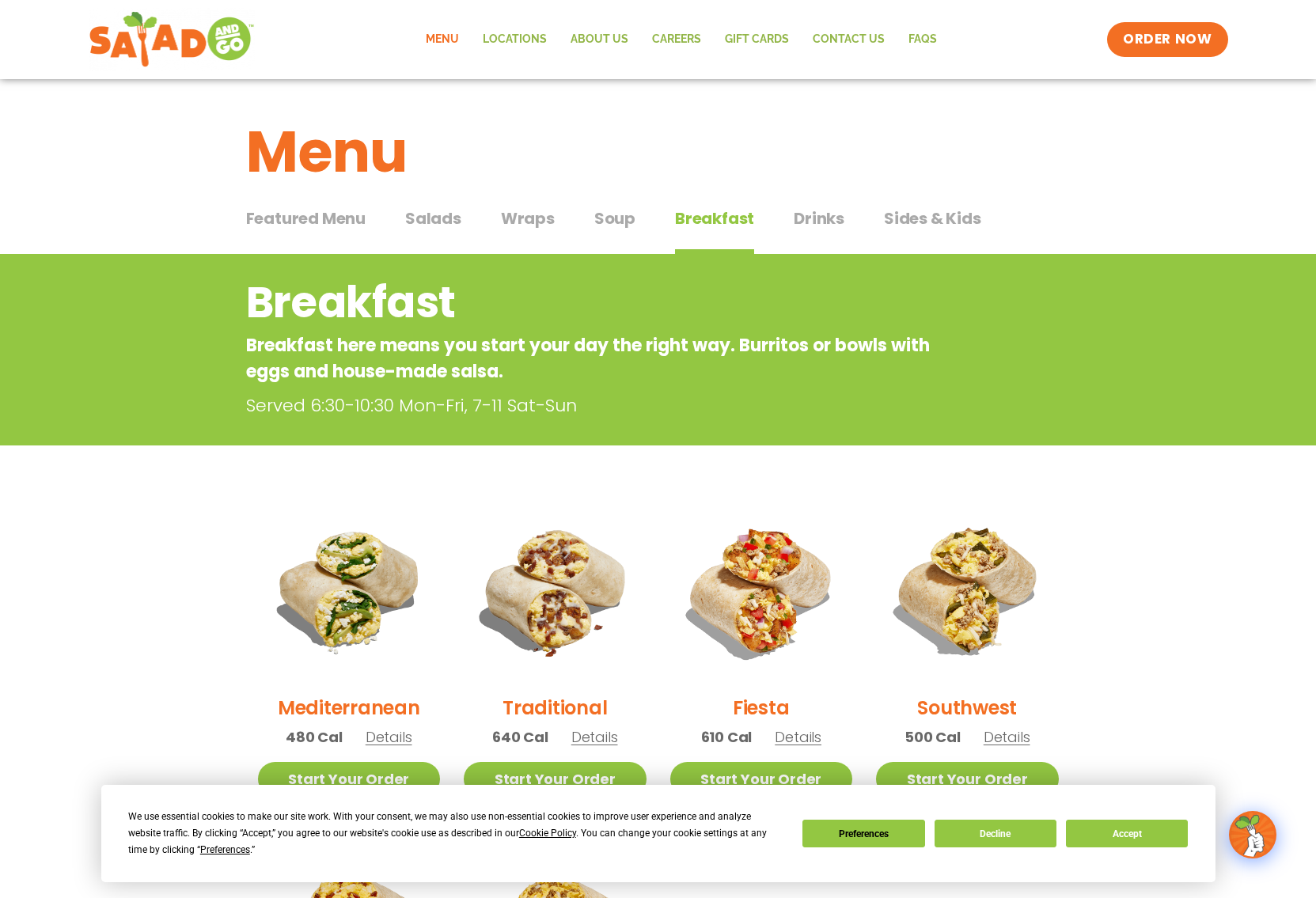
click at [820, 217] on span "Drinks" at bounding box center [819, 218] width 50 height 24
